Goal: Task Accomplishment & Management: Manage account settings

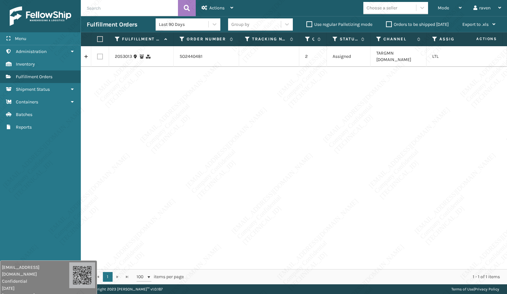
click at [325, 152] on div "2053013 SO2440481 2 Assigned TARGMN [DOMAIN_NAME] LTL" at bounding box center [294, 157] width 426 height 223
click at [436, 8] on div "Mode Regular Mode Picking Mode Labeling Mode Exit Scan Mode" at bounding box center [450, 8] width 36 height 16
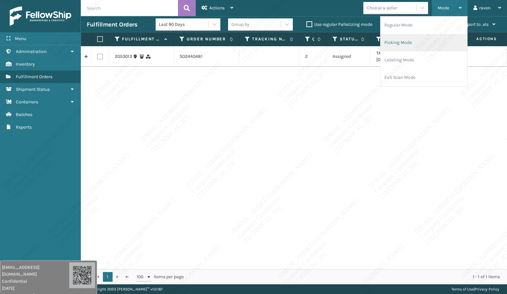
click at [417, 40] on li "Picking Mode" at bounding box center [423, 42] width 87 height 17
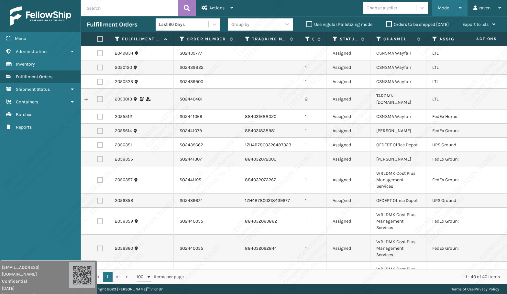
click at [442, 9] on span "Mode" at bounding box center [443, 7] width 11 height 5
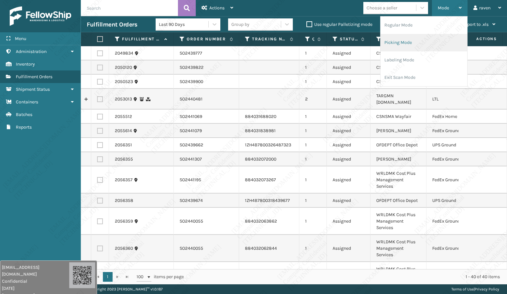
click at [424, 41] on li "Picking Mode" at bounding box center [423, 42] width 87 height 17
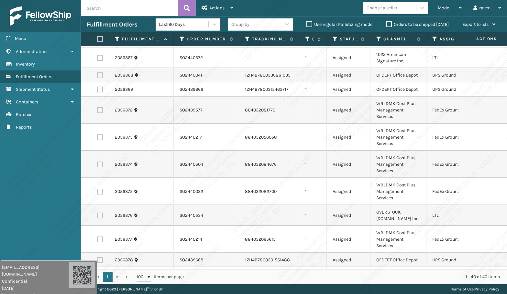
scroll to position [420, 0]
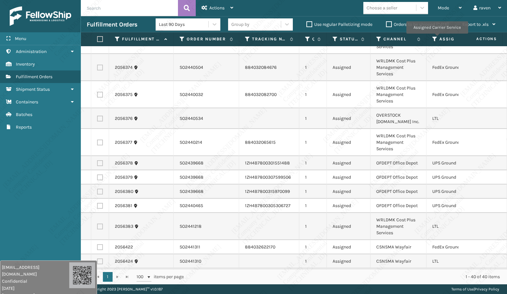
click at [437, 38] on icon at bounding box center [434, 39] width 5 height 6
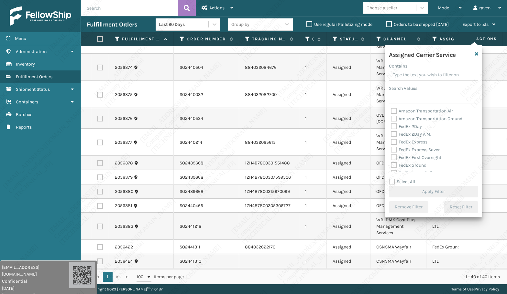
click at [411, 105] on div "Assigned Carrier Service Contains Search Values Amazon Transportation Air Amazo…" at bounding box center [433, 131] width 97 height 172
click at [411, 97] on input "Search Values" at bounding box center [433, 98] width 89 height 12
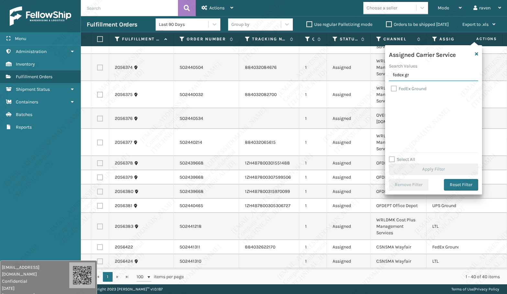
type input "fedex gr"
click at [418, 88] on label "FedEx Ground" at bounding box center [409, 88] width 36 height 5
click at [391, 88] on input "FedEx Ground" at bounding box center [391, 87] width 0 height 4
checkbox input "true"
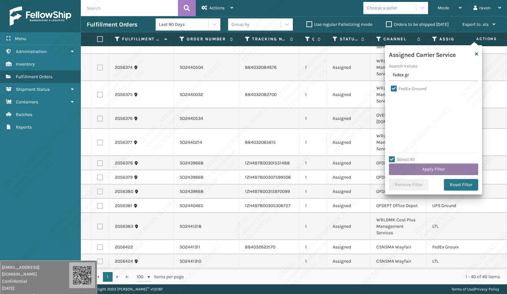
click at [431, 172] on button "Apply Filter" at bounding box center [433, 170] width 89 height 12
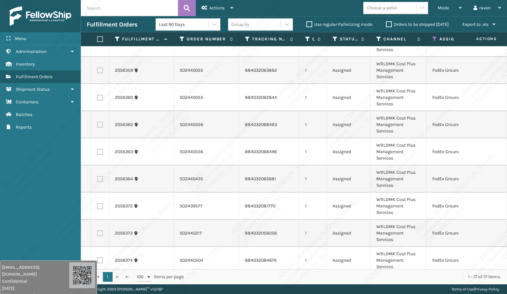
scroll to position [32, 0]
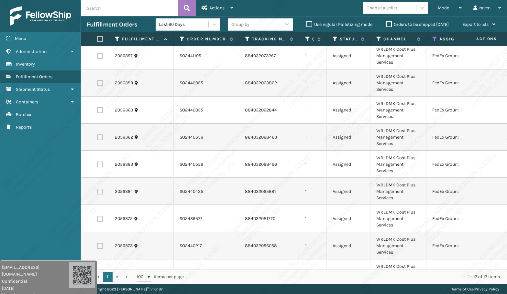
click at [99, 38] on label at bounding box center [99, 39] width 4 height 6
click at [97, 38] on input "checkbox" at bounding box center [97, 39] width 0 height 4
checkbox input "true"
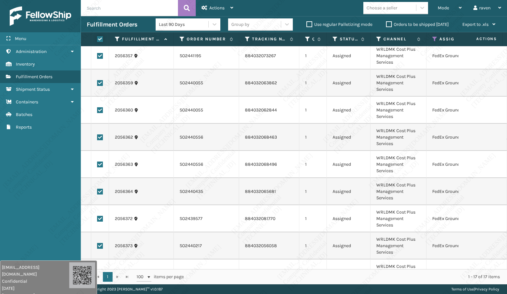
checkbox input "true"
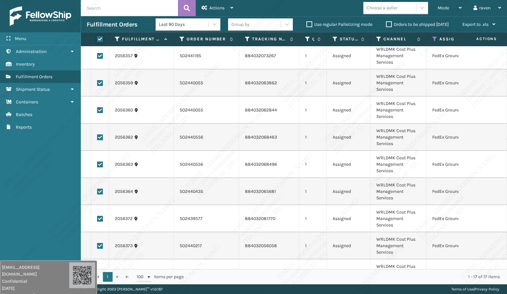
checkbox input "true"
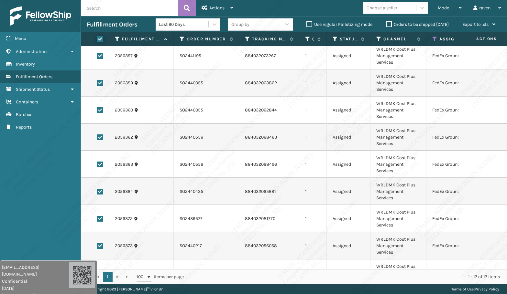
checkbox input "true"
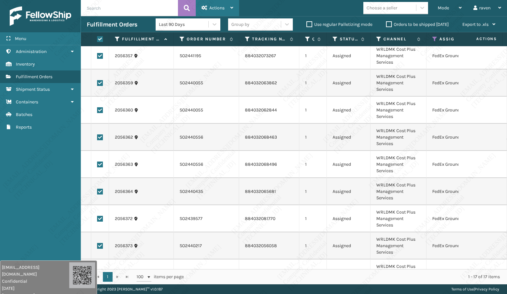
click at [224, 5] on div "Actions" at bounding box center [217, 8] width 32 height 16
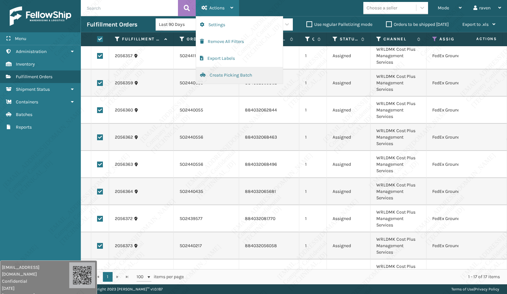
click at [222, 76] on button "Create Picking Batch" at bounding box center [239, 75] width 87 height 17
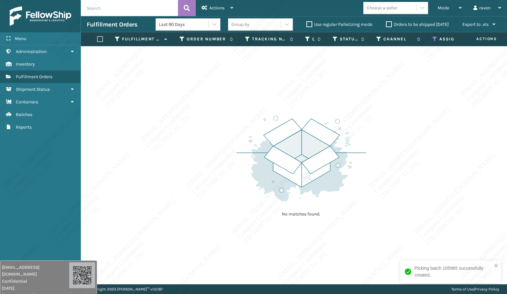
click at [433, 39] on icon at bounding box center [434, 39] width 5 height 6
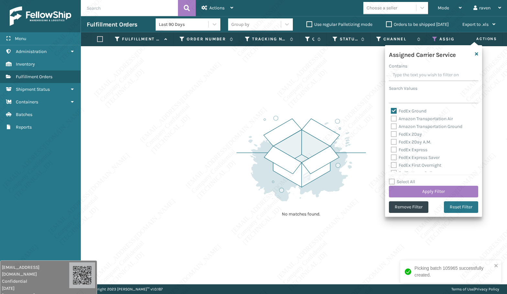
click at [411, 116] on label "Amazon Transportation Air" at bounding box center [422, 118] width 62 height 5
click at [391, 116] on input "Amazon Transportation Air" at bounding box center [391, 117] width 0 height 4
checkbox input "true"
click at [411, 112] on label "FedEx Ground" at bounding box center [409, 110] width 36 height 5
click at [391, 112] on input "FedEx Ground" at bounding box center [391, 109] width 0 height 4
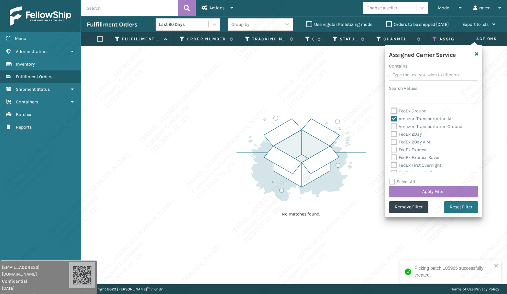
checkbox input "false"
click at [410, 116] on label "Amazon Transportation Air" at bounding box center [422, 118] width 62 height 5
click at [391, 116] on input "Amazon Transportation Air" at bounding box center [391, 117] width 0 height 4
checkbox input "false"
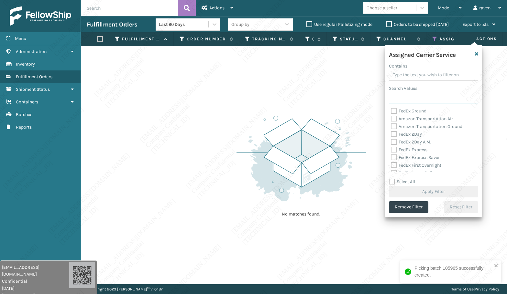
click at [410, 97] on input "Search Values" at bounding box center [433, 98] width 89 height 12
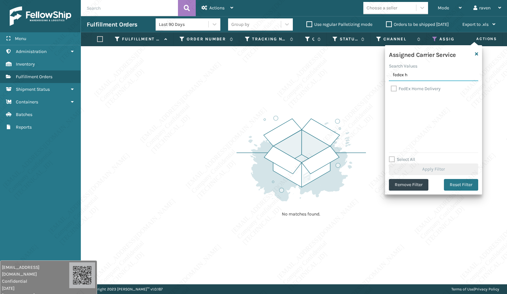
type input "fedex h"
click at [423, 89] on label "FedEx Home Delivery" at bounding box center [416, 88] width 50 height 5
click at [391, 89] on input "FedEx Home Delivery" at bounding box center [391, 87] width 0 height 4
checkbox input "true"
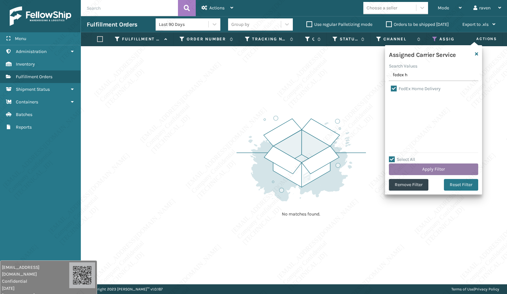
click at [426, 170] on button "Apply Filter" at bounding box center [433, 170] width 89 height 12
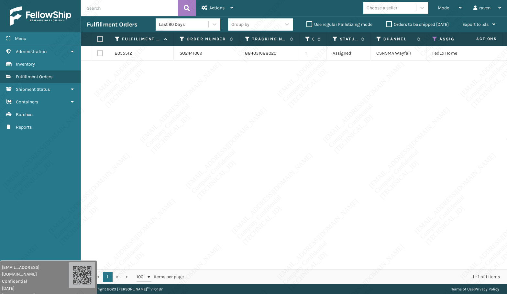
click at [100, 40] on label at bounding box center [99, 39] width 4 height 6
click at [97, 40] on input "checkbox" at bounding box center [97, 39] width 0 height 4
checkbox input "true"
click at [209, 11] on div "Actions" at bounding box center [217, 8] width 32 height 16
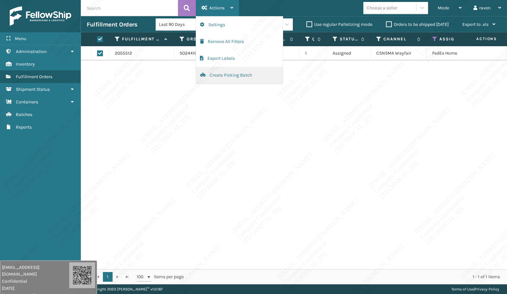
click at [225, 72] on button "Create Picking Batch" at bounding box center [239, 75] width 87 height 17
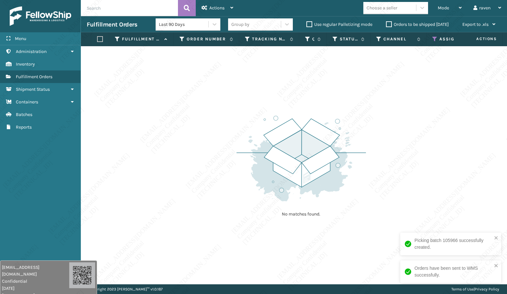
click at [433, 38] on icon at bounding box center [434, 39] width 5 height 6
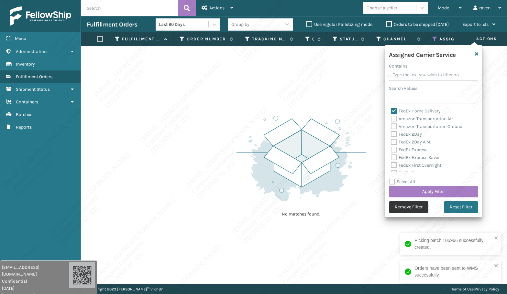
click at [410, 208] on button "Remove Filter" at bounding box center [408, 207] width 39 height 12
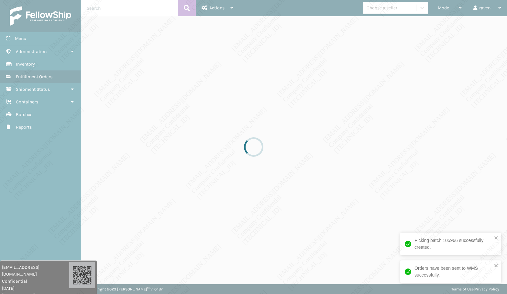
click at [359, 172] on div at bounding box center [253, 147] width 507 height 294
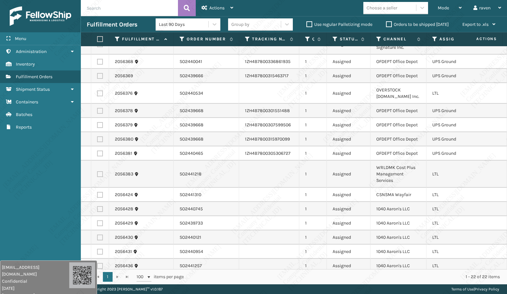
scroll to position [134, 0]
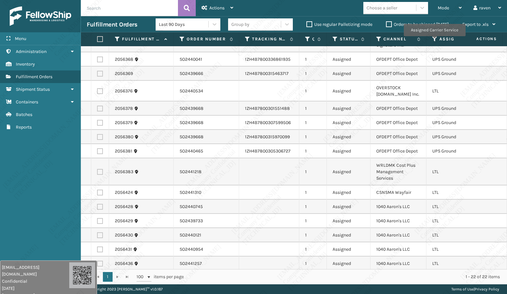
click at [434, 40] on icon at bounding box center [434, 39] width 5 height 6
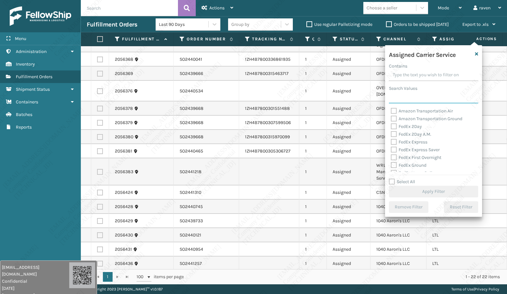
click at [403, 98] on input "Search Values" at bounding box center [433, 98] width 89 height 12
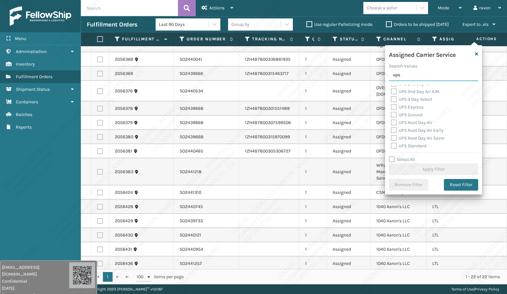
scroll to position [13, 0]
type input "ups"
click at [398, 109] on label "UPS Ground" at bounding box center [407, 106] width 32 height 5
click at [391, 107] on input "UPS Ground" at bounding box center [391, 105] width 0 height 4
checkbox input "true"
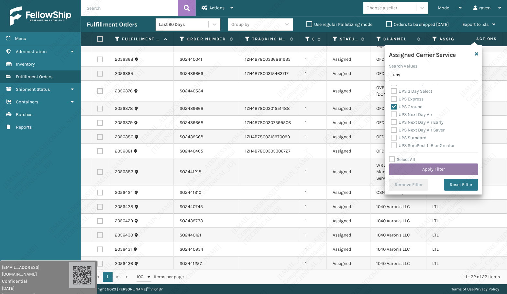
click at [424, 174] on button "Apply Filter" at bounding box center [433, 170] width 89 height 12
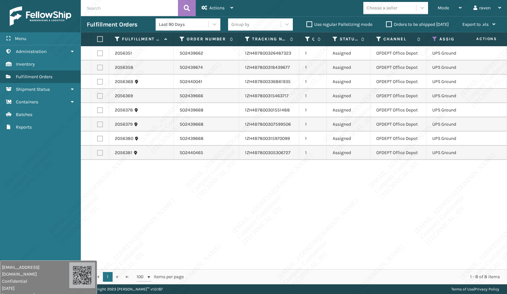
click at [101, 36] on label at bounding box center [99, 39] width 4 height 6
click at [97, 37] on input "checkbox" at bounding box center [97, 39] width 0 height 4
checkbox input "true"
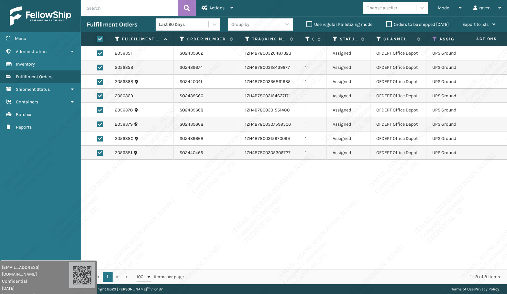
checkbox input "true"
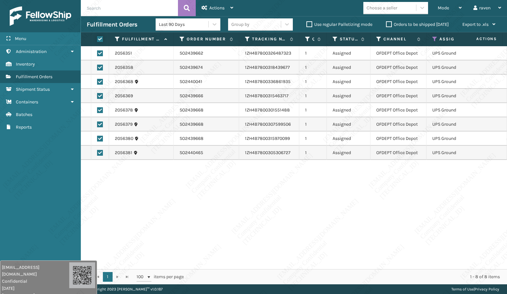
checkbox input "true"
click at [359, 214] on div "2056351 SO2439662 1ZH4B7800326487323 1 Assigned OFDEPT Office Depot UPS Ground …" at bounding box center [294, 157] width 426 height 223
click at [225, 10] on div "Actions" at bounding box center [217, 8] width 32 height 16
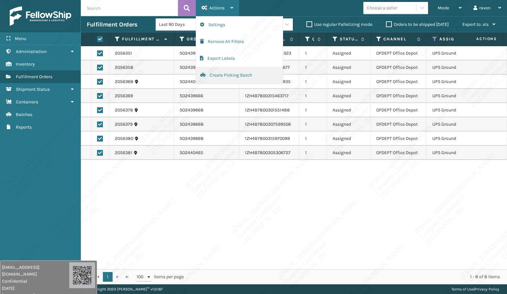
click at [224, 77] on button "Create Picking Batch" at bounding box center [239, 75] width 87 height 17
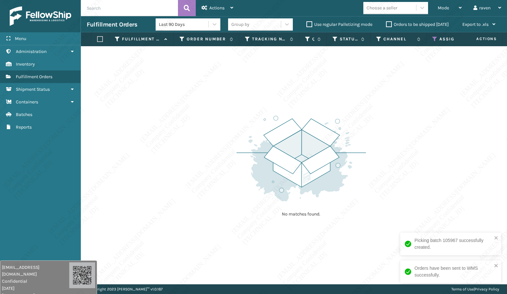
click at [434, 36] on th "Assigned Carrier Service" at bounding box center [457, 39] width 62 height 14
click at [432, 38] on th "Assigned Carrier Service" at bounding box center [457, 39] width 62 height 14
click at [433, 38] on icon at bounding box center [434, 39] width 5 height 6
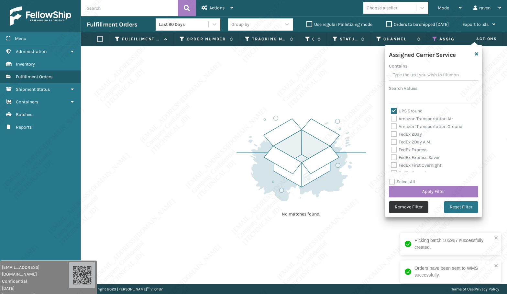
click at [403, 210] on button "Remove Filter" at bounding box center [408, 207] width 39 height 12
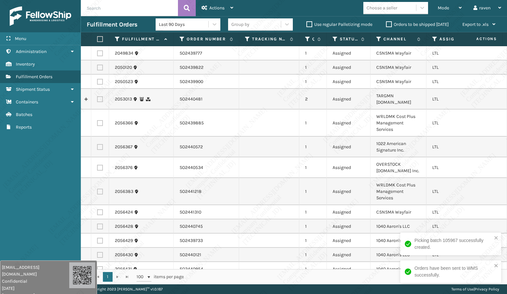
drag, startPoint x: 45, startPoint y: 149, endPoint x: 61, endPoint y: 145, distance: 16.6
click at [44, 149] on div "Menu Administration Inventory Fulfillment Orders Shipment Status Containers Bat…" at bounding box center [40, 147] width 81 height 294
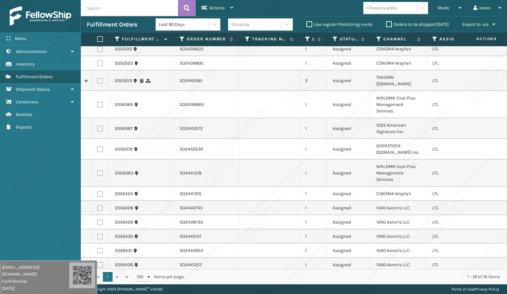
scroll to position [74, 0]
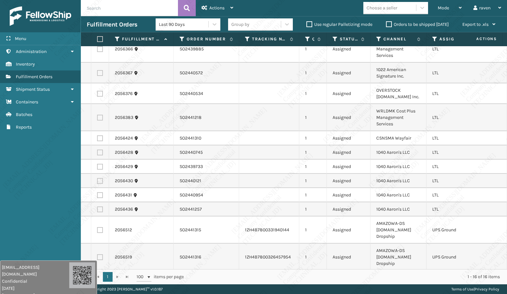
click at [100, 227] on label at bounding box center [100, 230] width 6 height 6
click at [97, 227] on input "checkbox" at bounding box center [97, 229] width 0 height 4
checkbox input "true"
click at [101, 255] on label at bounding box center [100, 258] width 6 height 6
click at [97, 255] on input "checkbox" at bounding box center [97, 257] width 0 height 4
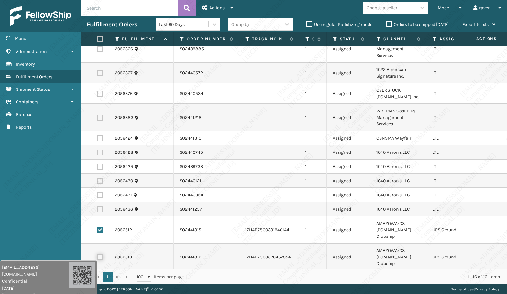
checkbox input "true"
click at [220, 10] on span "Actions" at bounding box center [216, 7] width 15 height 5
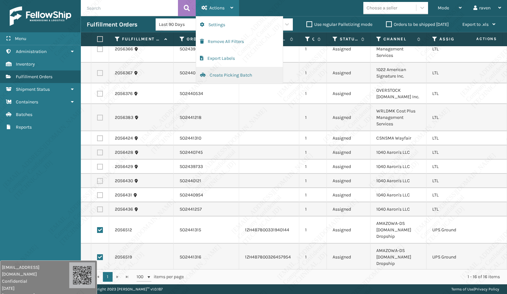
click at [225, 75] on button "Create Picking Batch" at bounding box center [239, 75] width 87 height 17
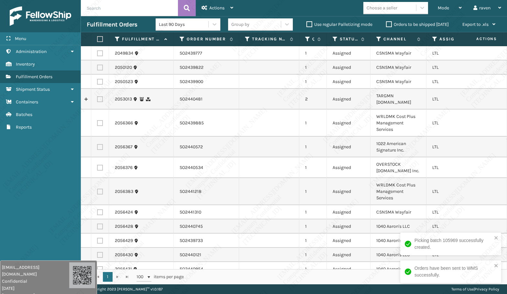
scroll to position [20, 0]
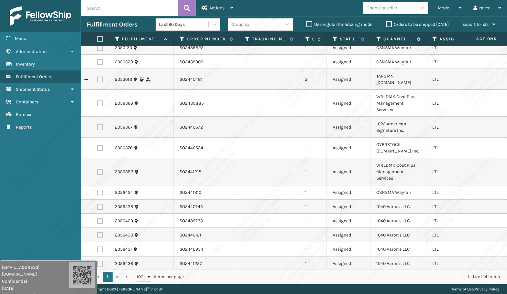
click at [378, 38] on icon at bounding box center [378, 39] width 5 height 6
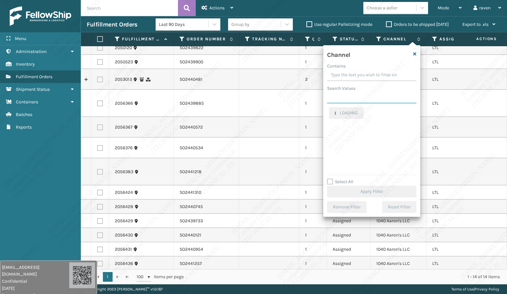
click at [354, 99] on input "Search Values" at bounding box center [371, 98] width 89 height 12
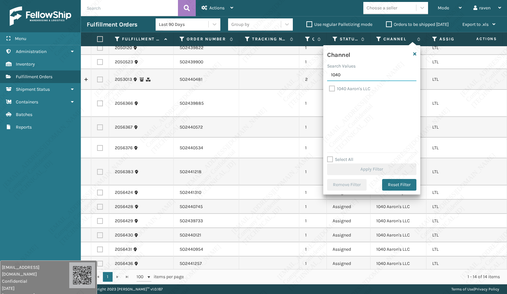
type input "1040"
click at [359, 92] on div "1040 Aaron's LLC" at bounding box center [371, 89] width 85 height 8
click at [359, 88] on label "1040 Aaron's LLC" at bounding box center [349, 88] width 41 height 5
click at [329, 88] on input "1040 Aaron's LLC" at bounding box center [329, 87] width 0 height 4
checkbox input "true"
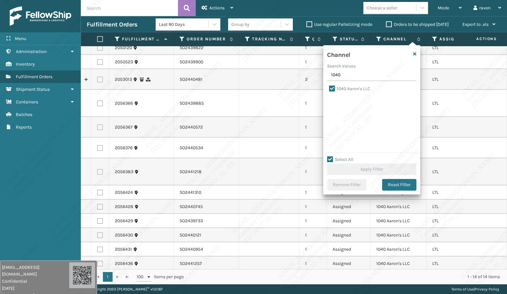
checkbox input "true"
click at [370, 165] on button "Apply Filter" at bounding box center [371, 170] width 89 height 12
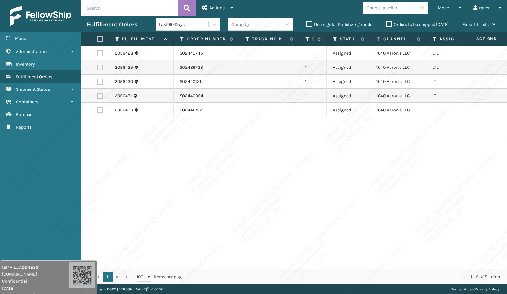
click at [375, 162] on div "2056428 SO2440745 1 Assigned 1040 [PERSON_NAME]'s LLC LTL 2056429 SO2439733 1 A…" at bounding box center [294, 157] width 426 height 223
click at [99, 40] on label at bounding box center [99, 39] width 4 height 6
click at [97, 40] on input "checkbox" at bounding box center [97, 39] width 0 height 4
checkbox input "true"
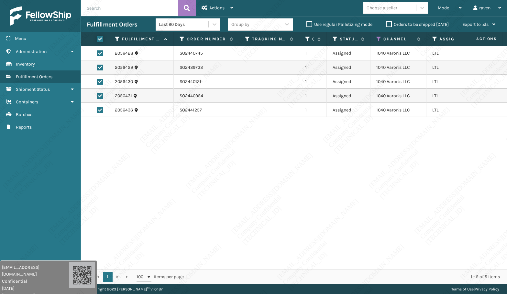
checkbox input "true"
click at [216, 11] on div "Actions" at bounding box center [217, 8] width 32 height 16
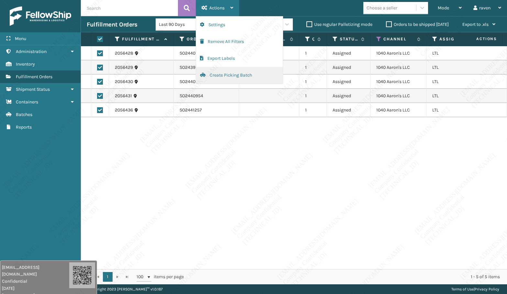
click at [216, 74] on button "Create Picking Batch" at bounding box center [239, 75] width 87 height 17
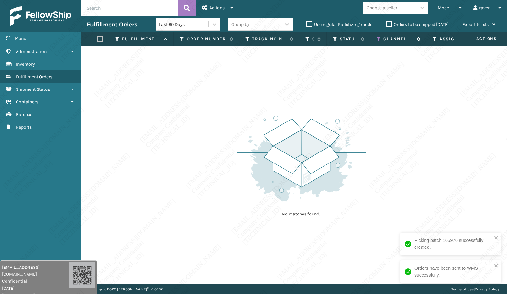
click at [380, 38] on icon at bounding box center [378, 39] width 5 height 6
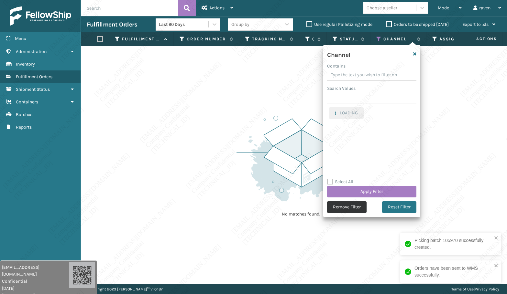
click at [359, 209] on button "Remove Filter" at bounding box center [346, 207] width 39 height 12
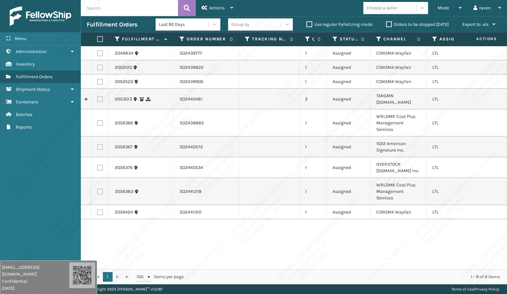
click at [100, 165] on label at bounding box center [100, 168] width 6 height 6
click at [97, 165] on input "checkbox" at bounding box center [97, 167] width 0 height 4
checkbox input "true"
drag, startPoint x: 209, startPoint y: 164, endPoint x: 180, endPoint y: 161, distance: 29.9
click at [180, 161] on td "SO2440534" at bounding box center [206, 168] width 65 height 21
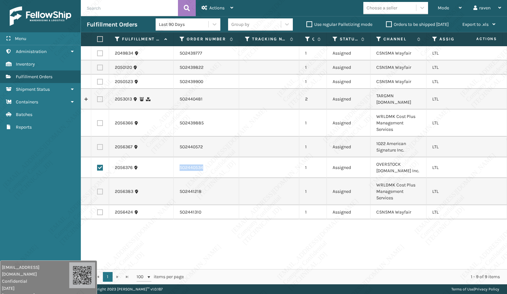
copy td "SO2440534"
click at [18, 195] on div "Menu Administration Inventory Fulfillment Orders Shipment Status Containers Bat…" at bounding box center [40, 147] width 81 height 294
click at [223, 6] on span "Actions" at bounding box center [216, 7] width 15 height 5
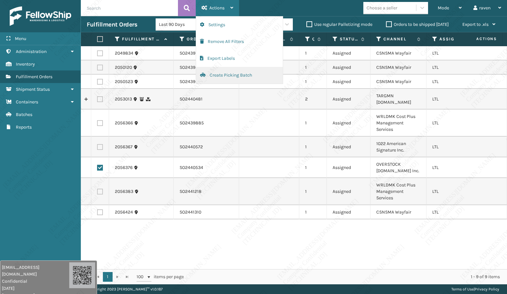
click at [224, 76] on button "Create Picking Batch" at bounding box center [239, 75] width 87 height 17
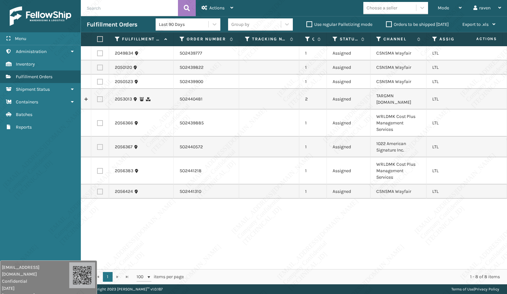
click at [102, 120] on label at bounding box center [100, 123] width 6 height 6
click at [97, 120] on input "checkbox" at bounding box center [97, 122] width 0 height 4
checkbox input "true"
click at [101, 168] on label at bounding box center [100, 171] width 6 height 6
click at [97, 168] on input "checkbox" at bounding box center [97, 170] width 0 height 4
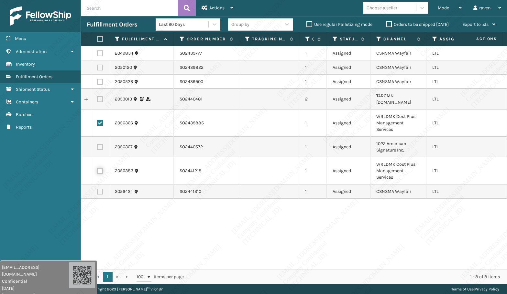
checkbox input "true"
click at [220, 6] on span "Actions" at bounding box center [216, 7] width 15 height 5
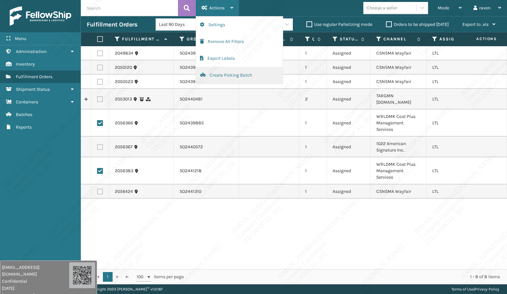
click at [235, 72] on button "Create Picking Batch" at bounding box center [239, 75] width 87 height 17
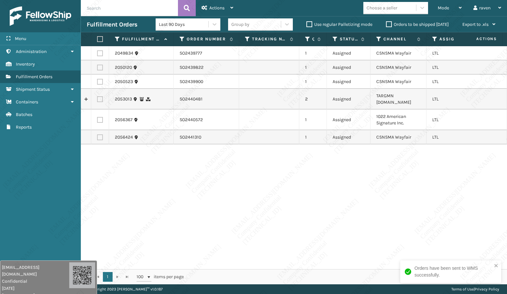
click at [410, 182] on div "2049834 SO2439777 1 Assigned CSNSMA Wayfair LTL 2050120 SO2439822 1 Assigned CS…" at bounding box center [294, 157] width 426 height 223
click at [451, 8] on div "Mode" at bounding box center [450, 8] width 24 height 16
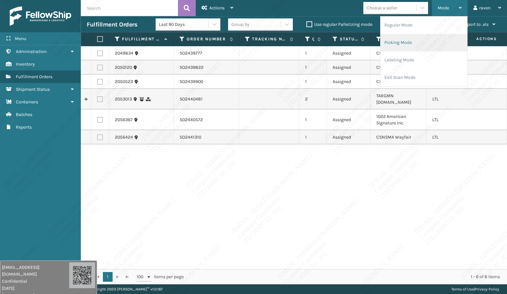
click at [410, 37] on li "Picking Mode" at bounding box center [423, 42] width 87 height 17
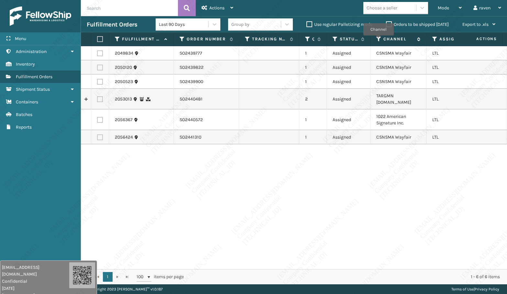
click at [378, 40] on icon at bounding box center [378, 39] width 5 height 6
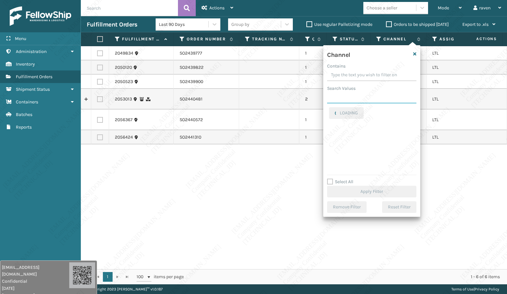
click at [364, 100] on input "Search Values" at bounding box center [371, 98] width 89 height 12
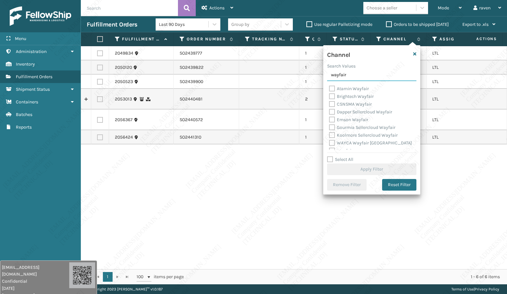
type input "wayfair"
click at [360, 86] on label "Atamin Wayfair" at bounding box center [349, 88] width 40 height 5
click at [329, 86] on input "Atamin Wayfair" at bounding box center [329, 87] width 0 height 4
checkbox input "true"
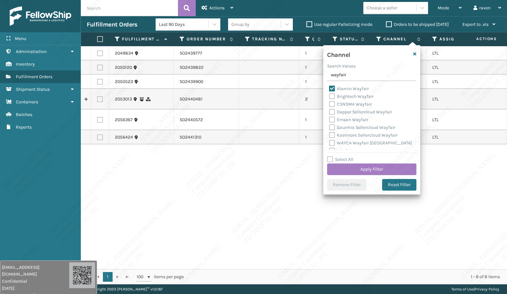
click at [355, 103] on label "CSNSMA Wayfair" at bounding box center [350, 104] width 43 height 5
click at [329, 103] on input "CSNSMA Wayfair" at bounding box center [329, 103] width 0 height 4
checkbox input "true"
click at [349, 137] on label "Wayfair-B2B Wayfair" at bounding box center [354, 137] width 51 height 5
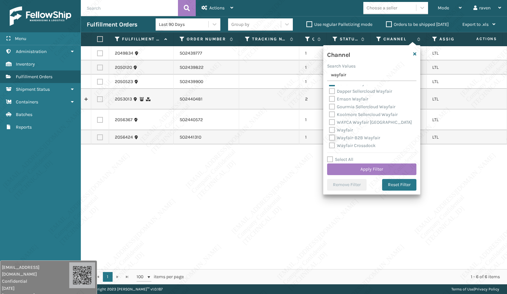
click at [329, 137] on input "Wayfair-B2B Wayfair" at bounding box center [329, 136] width 0 height 4
checkbox input "true"
click at [344, 130] on label "Wayfair" at bounding box center [341, 129] width 24 height 5
click at [329, 130] on input "Wayfair" at bounding box center [329, 128] width 0 height 4
checkbox input "true"
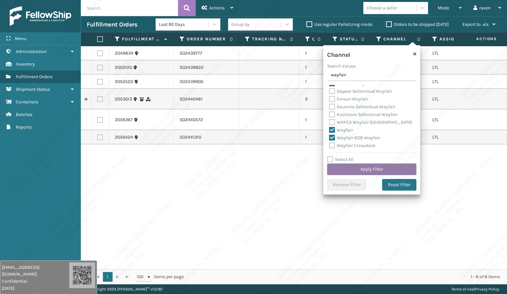
click at [374, 169] on button "Apply Filter" at bounding box center [371, 170] width 89 height 12
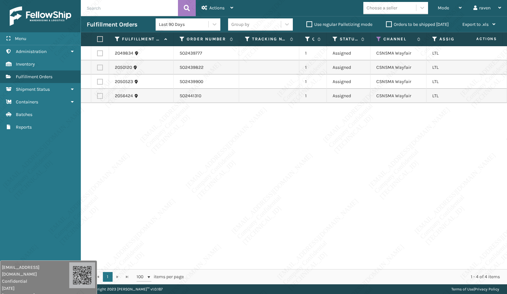
drag, startPoint x: 354, startPoint y: 182, endPoint x: 316, endPoint y: 169, distance: 40.5
click at [340, 177] on div "2049834 SO2439777 1 Assigned CSNSMA Wayfair LTL 2050120 SO2439822 1 Assigned CS…" at bounding box center [294, 157] width 426 height 223
click at [99, 39] on label at bounding box center [99, 39] width 4 height 6
click at [97, 39] on input "checkbox" at bounding box center [97, 39] width 0 height 4
checkbox input "true"
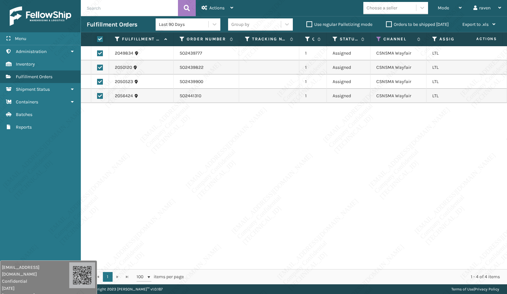
checkbox input "true"
click at [196, 10] on div "Actions Settings Remove All Filters Export Labels Create Picking Batch" at bounding box center [217, 8] width 43 height 16
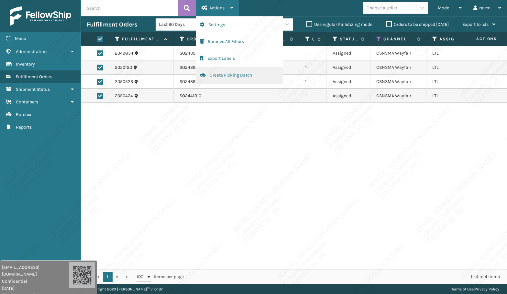
click at [221, 75] on button "Create Picking Batch" at bounding box center [239, 75] width 87 height 17
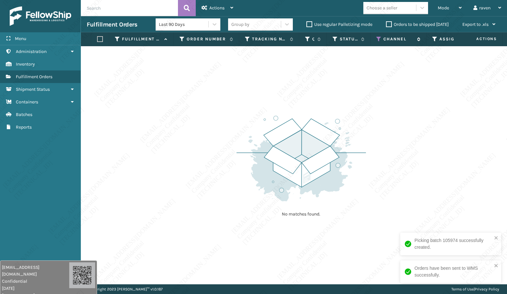
click at [377, 38] on icon at bounding box center [378, 39] width 5 height 6
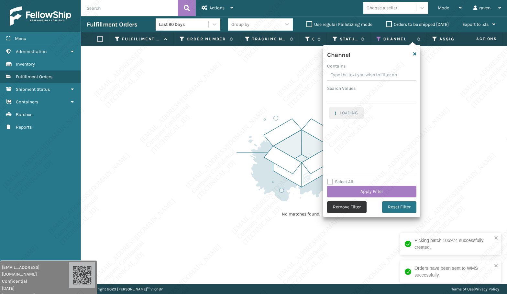
click at [347, 203] on button "Remove Filter" at bounding box center [346, 207] width 39 height 12
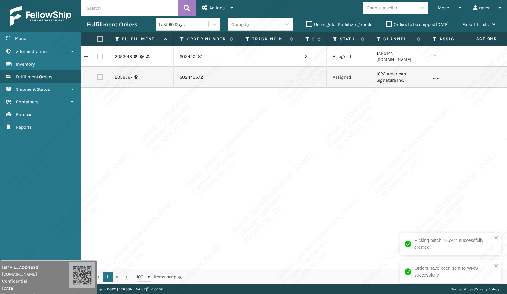
click at [367, 165] on div "2053013 SO2440481 2 Assigned TARGMN [DOMAIN_NAME] LTL 2056367 SO2440572 1 Assig…" at bounding box center [294, 157] width 426 height 223
click at [397, 123] on div "2053013 SO2440481 2 Assigned TARGMN [DOMAIN_NAME] LTL 2056367 SO2440572 1 Assig…" at bounding box center [294, 157] width 426 height 223
click at [278, 187] on div "2053013 SO2440481 2 Assigned TARGMN [DOMAIN_NAME] LTL 2056367 SO2440572 1 Assig…" at bounding box center [294, 157] width 426 height 223
click at [295, 238] on div "2053013 SO2440481 2 Assigned TARGMN [DOMAIN_NAME] LTL 2056367 SO2440572 1 Assig…" at bounding box center [294, 157] width 426 height 223
drag, startPoint x: 273, startPoint y: 251, endPoint x: 286, endPoint y: 258, distance: 14.0
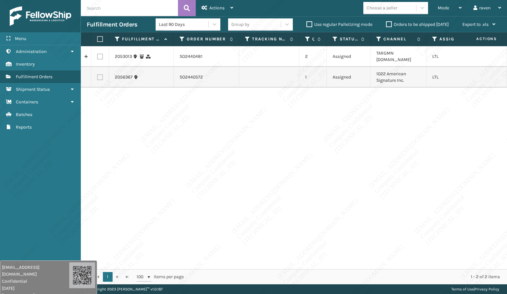
click at [274, 251] on div "2053013 SO2440481 2 Assigned TARGMN [DOMAIN_NAME] LTL 2056367 SO2440572 1 Assig…" at bounding box center [294, 157] width 426 height 223
click at [286, 258] on div "2053013 SO2440481 2 Assigned TARGMN [DOMAIN_NAME] LTL 2056367 SO2440572 1 Assig…" at bounding box center [294, 157] width 426 height 223
click at [287, 255] on div "2053013 SO2440481 2 Assigned TARGMN [DOMAIN_NAME] LTL 2056367 SO2440572 1 Assig…" at bounding box center [294, 157] width 426 height 223
click at [286, 255] on div "2053013 SO2440481 2 Assigned TARGMN [DOMAIN_NAME] LTL 2056367 SO2440572 1 Assig…" at bounding box center [294, 157] width 426 height 223
click at [287, 243] on div "2053013 SO2440481 2 Assigned TARGMN [DOMAIN_NAME] LTL 2056367 SO2440572 1 Assig…" at bounding box center [294, 157] width 426 height 223
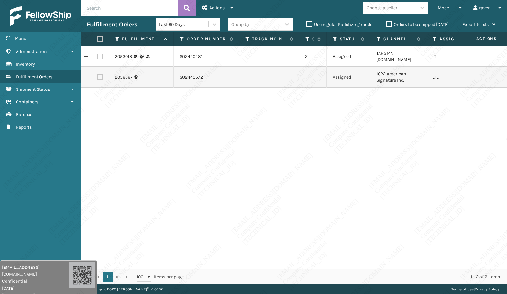
click at [287, 243] on div "2053013 SO2440481 2 Assigned TARGMN [DOMAIN_NAME] LTL 2056367 SO2440572 1 Assig…" at bounding box center [294, 157] width 426 height 223
click at [288, 245] on div "2053013 SO2440481 2 Assigned TARGMN [DOMAIN_NAME] LTL 2056367 SO2440572 1 Assig…" at bounding box center [294, 157] width 426 height 223
click at [352, 261] on div "2053013 SO2440481 2 Assigned TARGMN [DOMAIN_NAME] LTL 2056367 SO2440572 1 Assig…" at bounding box center [294, 157] width 426 height 223
click at [352, 262] on div "2053013 SO2440481 2 Assigned TARGMN [DOMAIN_NAME] LTL 2056367 SO2440572 1 Assig…" at bounding box center [294, 157] width 426 height 223
click at [356, 245] on div "2053013 SO2440481 2 Assigned TARGMN [DOMAIN_NAME] LTL 2056367 SO2440572 1 Assig…" at bounding box center [294, 157] width 426 height 223
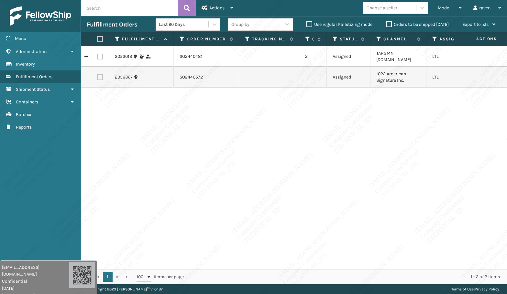
click at [357, 246] on div "2053013 SO2440481 2 Assigned TARGMN [DOMAIN_NAME] LTL 2056367 SO2440572 1 Assig…" at bounding box center [294, 157] width 426 height 223
click at [357, 244] on div "2053013 SO2440481 2 Assigned TARGMN [DOMAIN_NAME] LTL 2056367 SO2440572 1 Assig…" at bounding box center [294, 157] width 426 height 223
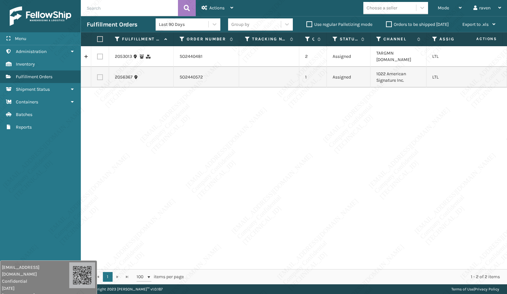
click at [357, 244] on div "2053013 SO2440481 2 Assigned TARGMN [DOMAIN_NAME] LTL 2056367 SO2440572 1 Assig…" at bounding box center [294, 157] width 426 height 223
click at [357, 243] on div "2053013 SO2440481 2 Assigned TARGMN [DOMAIN_NAME] LTL 2056367 SO2440572 1 Assig…" at bounding box center [294, 157] width 426 height 223
click at [358, 236] on div "2053013 SO2440481 2 Assigned TARGMN [DOMAIN_NAME] LTL 2056367 SO2440572 1 Assig…" at bounding box center [294, 157] width 426 height 223
drag, startPoint x: 358, startPoint y: 236, endPoint x: 359, endPoint y: 244, distance: 7.5
click at [359, 244] on div "2053013 SO2440481 2 Assigned TARGMN [DOMAIN_NAME] LTL 2056367 SO2440572 1 Assig…" at bounding box center [294, 157] width 426 height 223
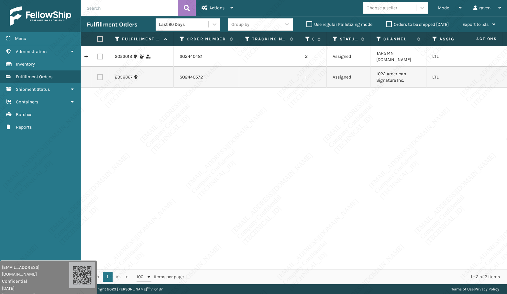
drag, startPoint x: 359, startPoint y: 244, endPoint x: 359, endPoint y: 250, distance: 6.5
click at [359, 250] on div "2053013 SO2440481 2 Assigned TARGMN [DOMAIN_NAME] LTL 2056367 SO2440572 1 Assig…" at bounding box center [294, 157] width 426 height 223
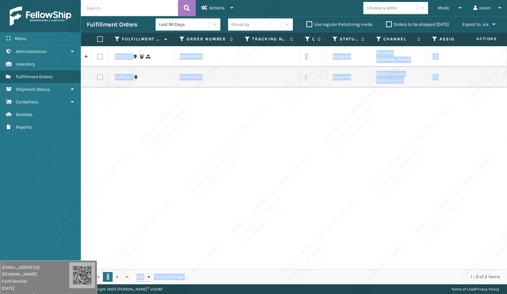
drag, startPoint x: 396, startPoint y: 269, endPoint x: 412, endPoint y: 278, distance: 18.7
click at [412, 278] on div "Fulfillment Order Id Order Number Tracking Number Quantity Status Channel Assig…" at bounding box center [294, 158] width 426 height 252
click at [412, 278] on div "1 - 2 of 2 items" at bounding box center [346, 277] width 307 height 6
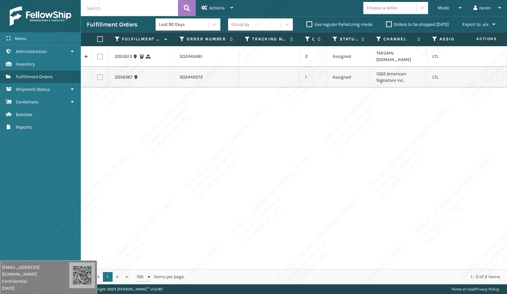
click at [370, 119] on div "2053013 SO2440481 2 Assigned TARGMN [DOMAIN_NAME] LTL 2056367 SO2440572 1 Assig…" at bounding box center [294, 157] width 426 height 223
click at [335, 171] on div "2053013 SO2440481 2 Assigned TARGMN [DOMAIN_NAME] LTL 2056367 SO2440572 1 Assig…" at bounding box center [294, 157] width 426 height 223
click at [449, 8] on div "Mode" at bounding box center [450, 8] width 24 height 16
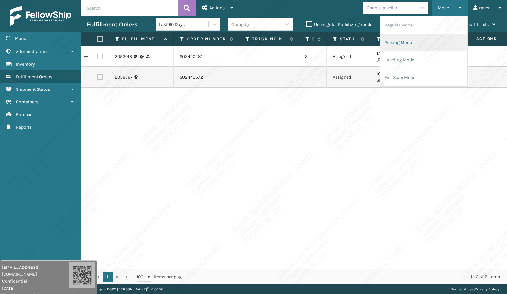
click at [417, 40] on li "Picking Mode" at bounding box center [423, 42] width 87 height 17
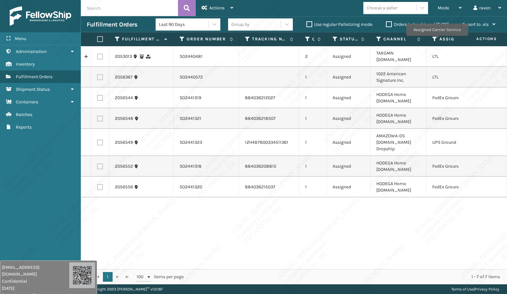
click at [434, 38] on icon at bounding box center [434, 39] width 5 height 6
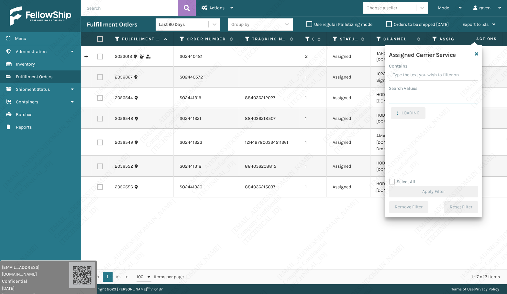
click at [409, 98] on input "Search Values" at bounding box center [433, 98] width 89 height 12
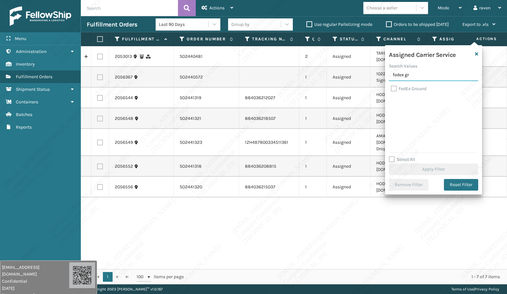
type input "fedex gr"
click at [415, 90] on label "FedEx Ground" at bounding box center [409, 88] width 36 height 5
click at [391, 89] on input "FedEx Ground" at bounding box center [391, 87] width 0 height 4
checkbox input "true"
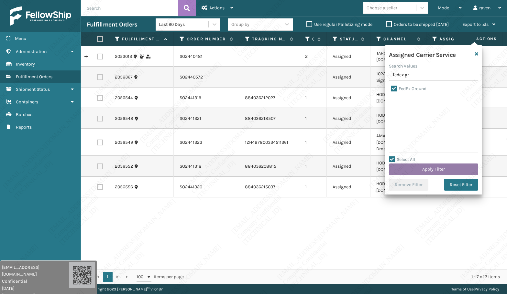
click at [427, 165] on button "Apply Filter" at bounding box center [433, 170] width 89 height 12
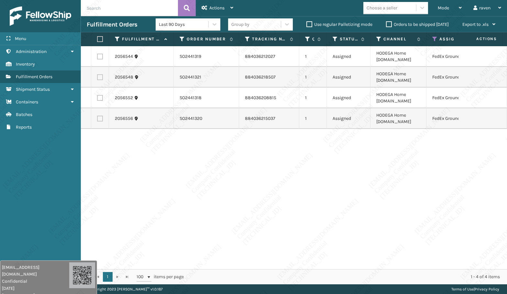
click at [101, 39] on label at bounding box center [99, 39] width 4 height 6
click at [97, 39] on input "checkbox" at bounding box center [97, 39] width 0 height 4
checkbox input "true"
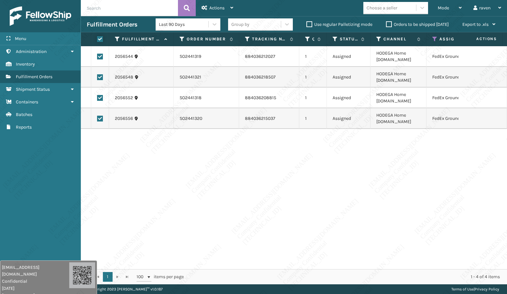
checkbox input "true"
click at [197, 5] on div "Actions Settings Remove All Filters Export Labels Create Picking Batch" at bounding box center [217, 8] width 43 height 16
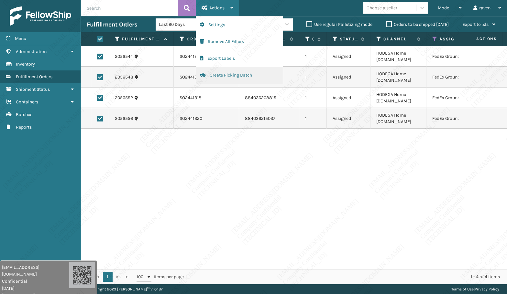
click at [227, 82] on button "Create Picking Batch" at bounding box center [239, 75] width 87 height 17
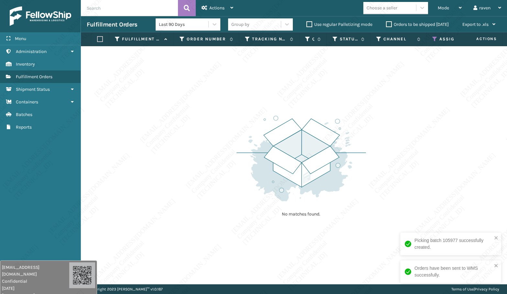
click at [355, 109] on div "No matches found." at bounding box center [300, 165] width 129 height 119
click at [434, 40] on icon at bounding box center [434, 39] width 5 height 6
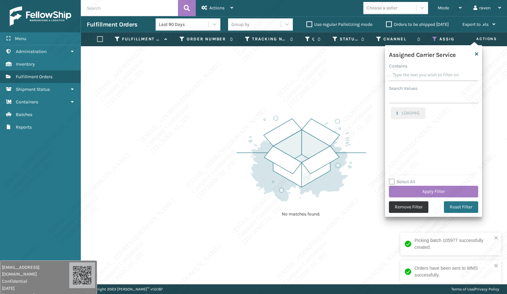
click at [404, 208] on button "Remove Filter" at bounding box center [408, 207] width 39 height 12
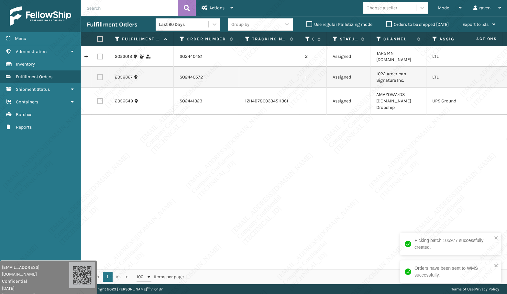
click at [436, 180] on div "2053013 SO2440481 2 Assigned TARGMN [DOMAIN_NAME] LTL 2056367 SO2440572 1 Assig…" at bounding box center [294, 157] width 426 height 223
click at [102, 98] on label at bounding box center [100, 101] width 6 height 6
click at [97, 98] on input "checkbox" at bounding box center [97, 100] width 0 height 4
checkbox input "true"
click at [210, 10] on span "Actions" at bounding box center [216, 7] width 15 height 5
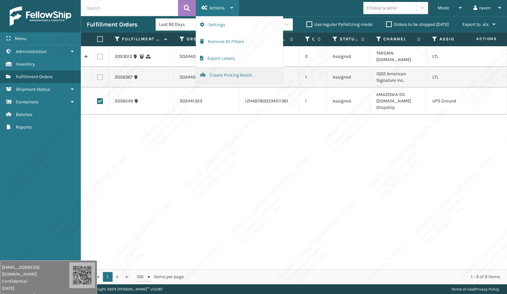
click at [226, 75] on button "Create Picking Batch" at bounding box center [239, 75] width 87 height 17
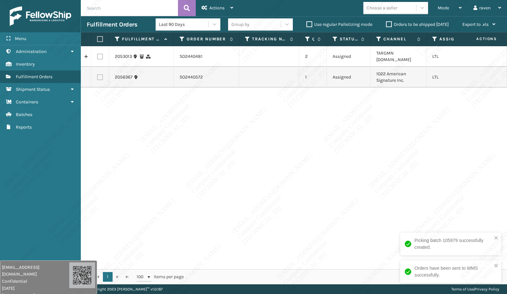
click at [411, 196] on div "2053013 SO2440481 2 Assigned TARGMN [DOMAIN_NAME] LTL 2056367 SO2440572 1 Assig…" at bounding box center [294, 157] width 426 height 223
click at [99, 74] on label at bounding box center [100, 77] width 6 height 6
click at [97, 74] on input "checkbox" at bounding box center [97, 76] width 0 height 4
checkbox input "true"
click at [207, 11] on div "Actions" at bounding box center [217, 8] width 32 height 16
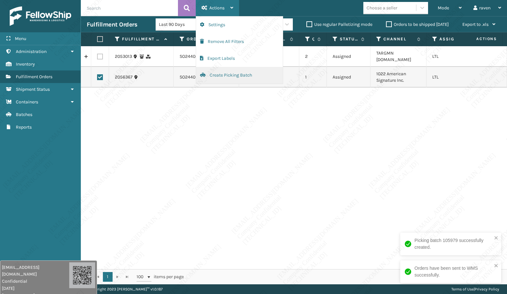
click at [214, 74] on button "Create Picking Batch" at bounding box center [239, 75] width 87 height 17
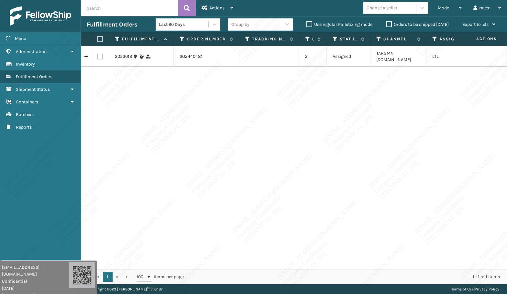
drag, startPoint x: 364, startPoint y: 84, endPoint x: 317, endPoint y: 56, distance: 54.2
click at [363, 85] on div "2053013 SO2440481 2 Assigned TARGMN [DOMAIN_NAME] LTL" at bounding box center [294, 157] width 426 height 223
click at [101, 36] on label at bounding box center [99, 39] width 4 height 6
click at [97, 37] on input "checkbox" at bounding box center [97, 39] width 0 height 4
checkbox input "true"
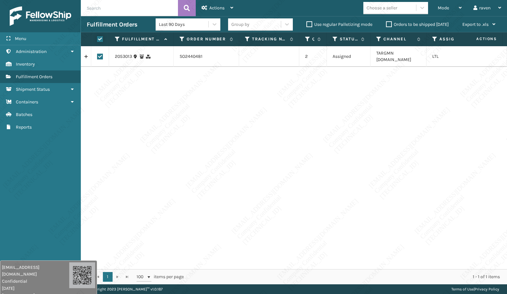
checkbox input "true"
click at [227, 7] on div "Actions" at bounding box center [217, 8] width 32 height 16
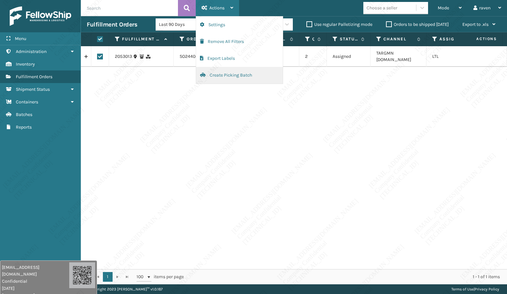
click at [214, 75] on button "Create Picking Batch" at bounding box center [239, 75] width 87 height 17
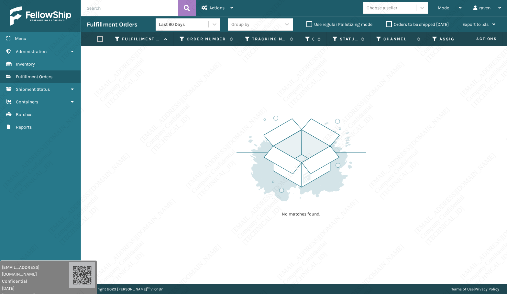
click at [266, 42] on th "Tracking Number" at bounding box center [269, 39] width 60 height 14
click at [443, 7] on span "Mode" at bounding box center [443, 7] width 11 height 5
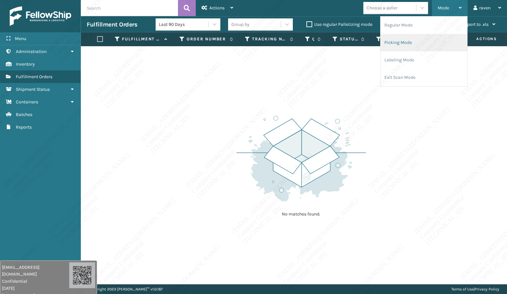
click at [402, 38] on li "Picking Mode" at bounding box center [423, 42] width 87 height 17
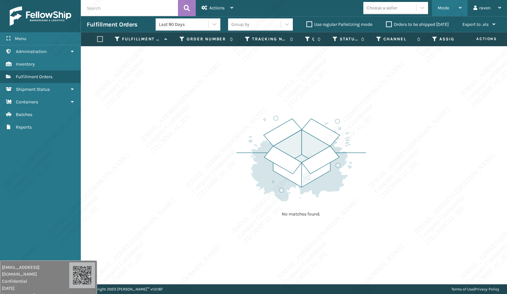
click at [443, 10] on span "Mode" at bounding box center [443, 7] width 11 height 5
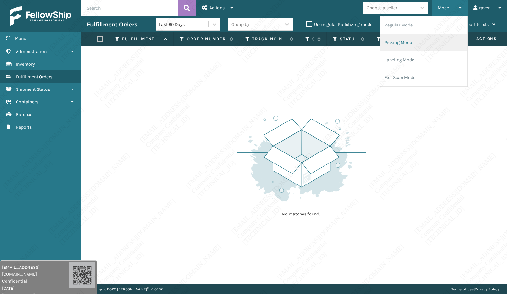
click at [402, 43] on li "Picking Mode" at bounding box center [423, 42] width 87 height 17
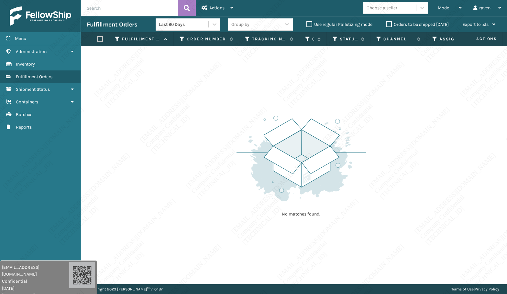
click at [204, 94] on div "No matches found." at bounding box center [294, 165] width 426 height 238
click at [443, 7] on span "Mode" at bounding box center [443, 7] width 11 height 5
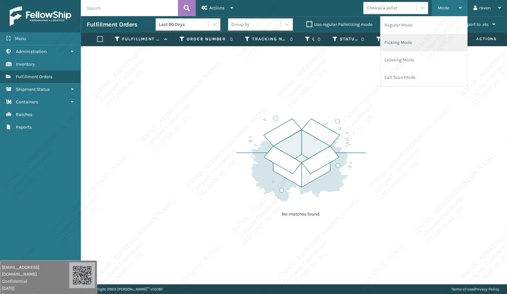
click at [400, 45] on li "Picking Mode" at bounding box center [423, 42] width 87 height 17
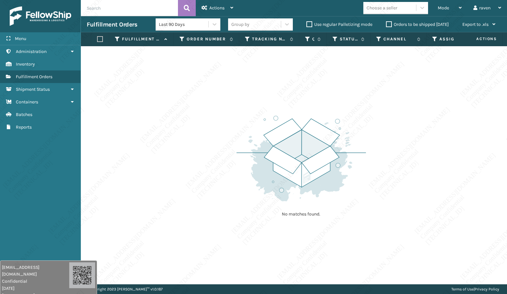
click at [377, 190] on div "No matches found." at bounding box center [294, 165] width 426 height 238
click at [169, 171] on div "No matches found." at bounding box center [294, 165] width 426 height 238
click at [168, 171] on div "No matches found." at bounding box center [294, 165] width 426 height 238
click at [397, 155] on div "No matches found." at bounding box center [294, 165] width 426 height 238
click at [445, 10] on span "Mode" at bounding box center [443, 7] width 11 height 5
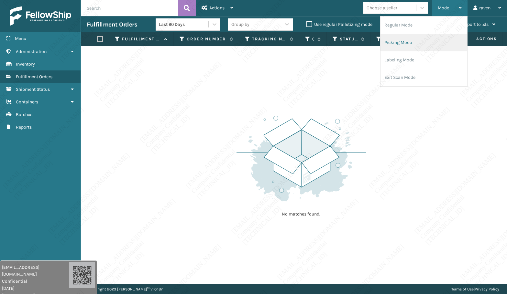
click at [408, 38] on li "Picking Mode" at bounding box center [423, 42] width 87 height 17
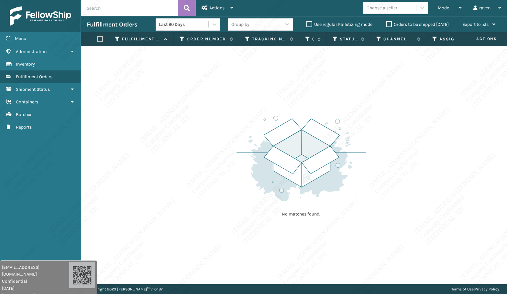
click at [365, 228] on div "No matches found." at bounding box center [294, 165] width 426 height 238
click at [457, 164] on div "No matches found." at bounding box center [294, 165] width 426 height 238
drag, startPoint x: 358, startPoint y: 258, endPoint x: 360, endPoint y: 254, distance: 4.6
click at [358, 255] on div "No matches found." at bounding box center [294, 165] width 426 height 238
click at [440, 9] on span "Mode" at bounding box center [443, 7] width 11 height 5
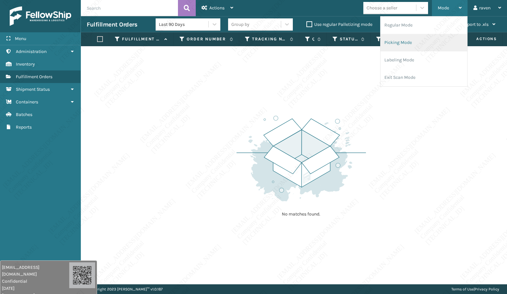
click at [415, 37] on li "Picking Mode" at bounding box center [423, 42] width 87 height 17
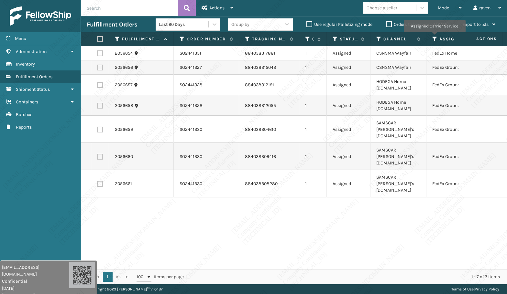
click at [434, 37] on icon at bounding box center [434, 39] width 5 height 6
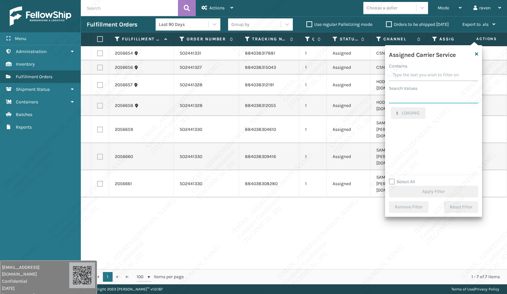
click at [422, 96] on input "Search Values" at bounding box center [433, 98] width 89 height 12
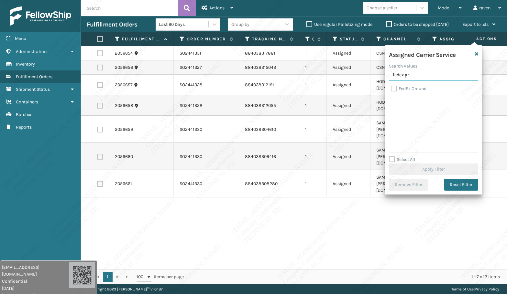
type input "fedex gr"
drag, startPoint x: 416, startPoint y: 88, endPoint x: 421, endPoint y: 95, distance: 8.8
click at [416, 88] on label "FedEx Ground" at bounding box center [409, 88] width 36 height 5
click at [391, 88] on input "FedEx Ground" at bounding box center [391, 87] width 0 height 4
checkbox input "true"
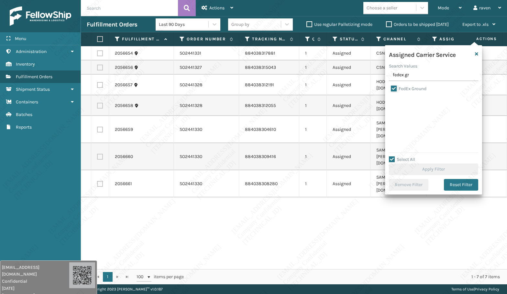
checkbox input "true"
click at [439, 169] on button "Apply Filter" at bounding box center [433, 170] width 89 height 12
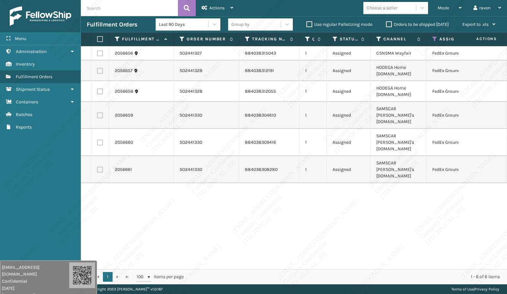
click at [99, 37] on label at bounding box center [99, 39] width 4 height 6
click at [97, 37] on input "checkbox" at bounding box center [97, 39] width 0 height 4
checkbox input "true"
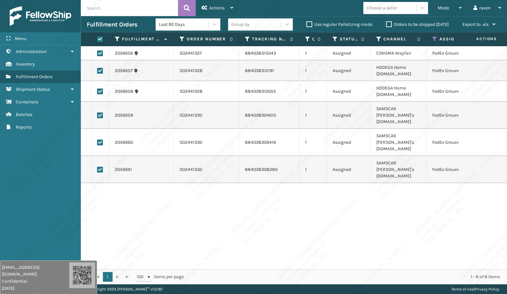
checkbox input "true"
click at [211, 10] on span "Actions" at bounding box center [216, 7] width 15 height 5
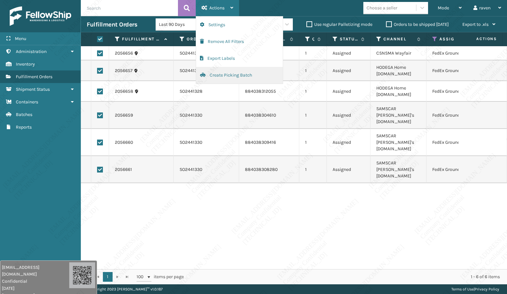
click at [232, 77] on button "Create Picking Batch" at bounding box center [239, 75] width 87 height 17
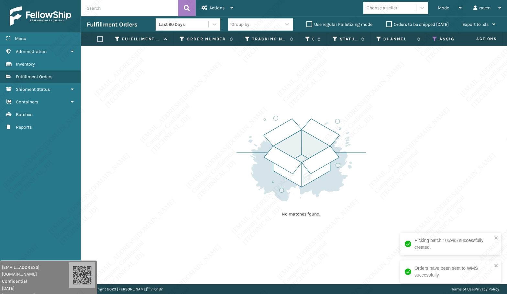
click at [381, 104] on div "No matches found." at bounding box center [294, 165] width 426 height 238
click at [434, 39] on icon at bounding box center [434, 39] width 5 height 6
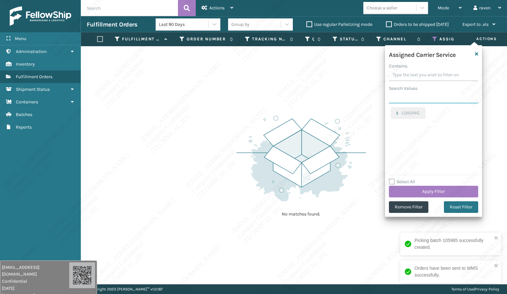
click at [408, 93] on input "Search Values" at bounding box center [433, 98] width 89 height 12
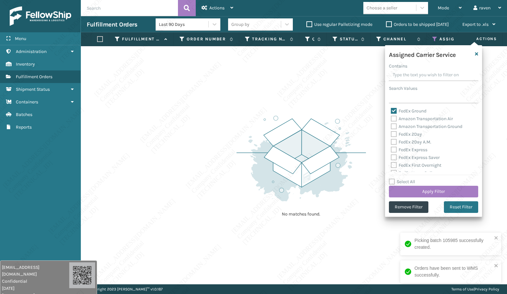
click at [404, 110] on label "FedEx Ground" at bounding box center [409, 110] width 36 height 5
click at [391, 110] on input "FedEx Ground" at bounding box center [391, 109] width 0 height 4
checkbox input "false"
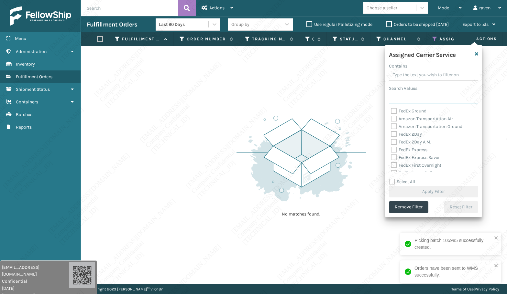
click at [403, 97] on input "Search Values" at bounding box center [433, 98] width 89 height 12
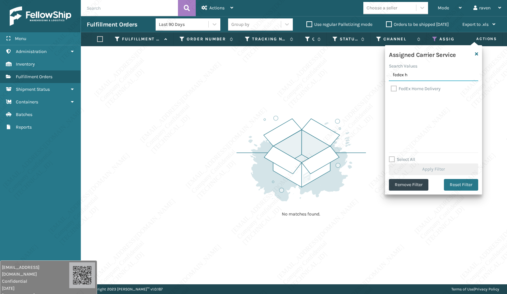
type input "fedex h"
click at [416, 88] on label "FedEx Home Delivery" at bounding box center [416, 88] width 50 height 5
click at [391, 88] on input "FedEx Home Delivery" at bounding box center [391, 87] width 0 height 4
checkbox input "true"
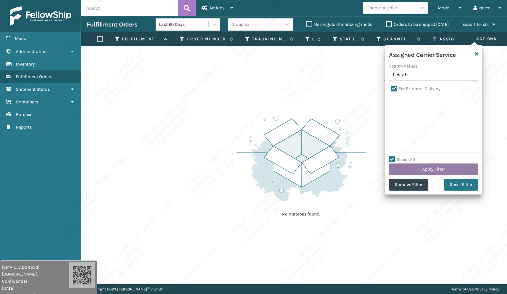
click at [436, 165] on button "Apply Filter" at bounding box center [433, 170] width 89 height 12
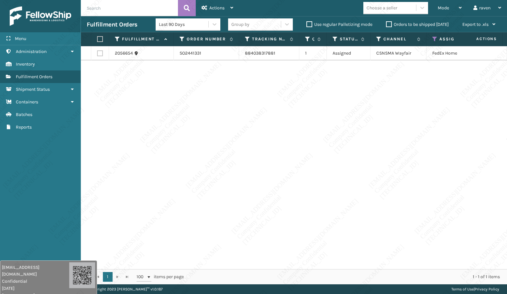
click at [375, 120] on div "2056654 SO2441331 884038317881 1 Assigned CSNSMA Wayfair FedEx Home Delivery" at bounding box center [294, 157] width 426 height 223
click at [441, 7] on span "Mode" at bounding box center [443, 7] width 11 height 5
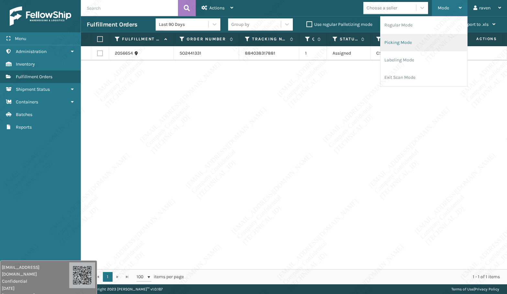
click at [423, 38] on li "Picking Mode" at bounding box center [423, 42] width 87 height 17
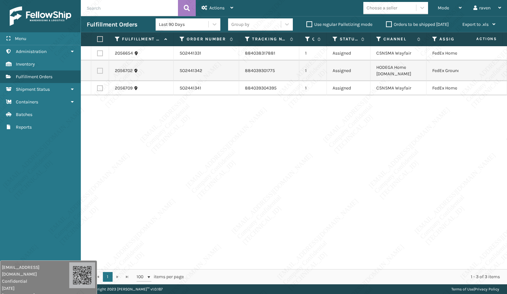
click at [416, 142] on div "2056654 SO2441331 884038317881 1 Assigned CSNSMA Wayfair FedEx Home Delivery 20…" at bounding box center [294, 157] width 426 height 223
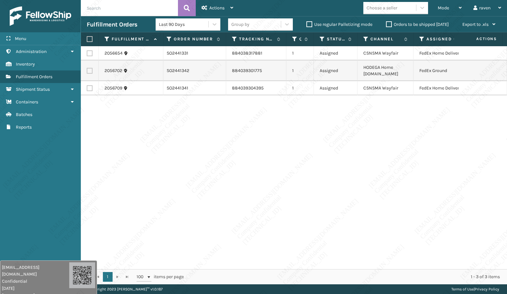
click at [444, 126] on div "2056654 SO2441331 884038317881 1 Assigned CSNSMA Wayfair FedEx Home Delivery 20…" at bounding box center [294, 157] width 426 height 223
drag, startPoint x: 462, startPoint y: 263, endPoint x: 477, endPoint y: 263, distance: 15.2
click at [477, 263] on div "2056654 SO2441331 884038317881 1 Assigned CSNSMA Wayfair FedEx Home Delivery 20…" at bounding box center [294, 157] width 426 height 223
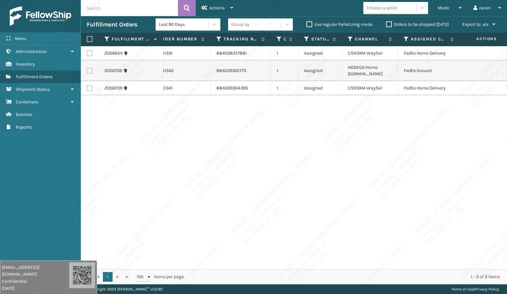
scroll to position [0, 29]
click at [403, 37] on th "Assigned Carrier Service" at bounding box center [428, 39] width 62 height 14
click at [405, 40] on icon at bounding box center [405, 39] width 5 height 6
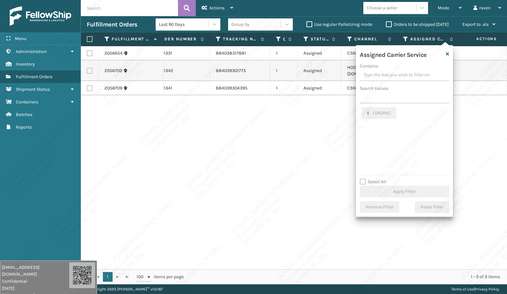
click at [400, 105] on div "Assigned Carrier Service Contains Search Values LOADING Select All Apply Filter…" at bounding box center [404, 131] width 97 height 172
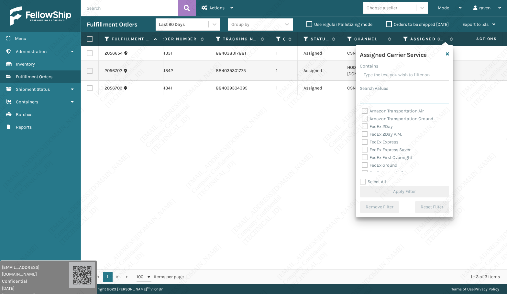
click at [389, 102] on input "Search Values" at bounding box center [404, 98] width 89 height 12
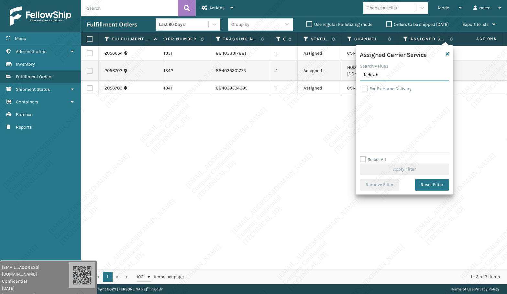
type input "fedex h"
click at [380, 89] on label "FedEx Home Delivery" at bounding box center [387, 88] width 50 height 5
click at [362, 89] on input "FedEx Home Delivery" at bounding box center [362, 87] width 0 height 4
checkbox input "true"
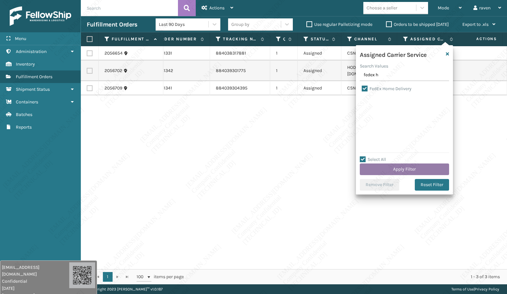
click at [402, 170] on button "Apply Filter" at bounding box center [404, 170] width 89 height 12
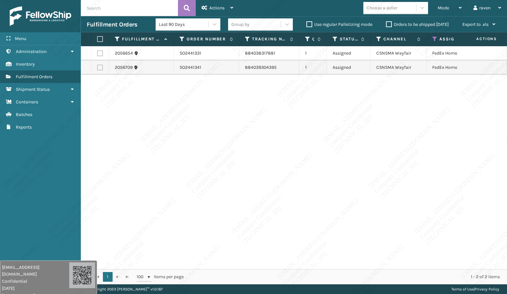
click at [101, 40] on label at bounding box center [99, 39] width 4 height 6
click at [97, 40] on input "checkbox" at bounding box center [97, 39] width 0 height 4
checkbox input "true"
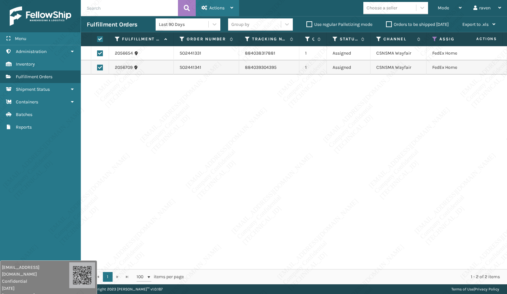
click at [218, 9] on span "Actions" at bounding box center [216, 7] width 15 height 5
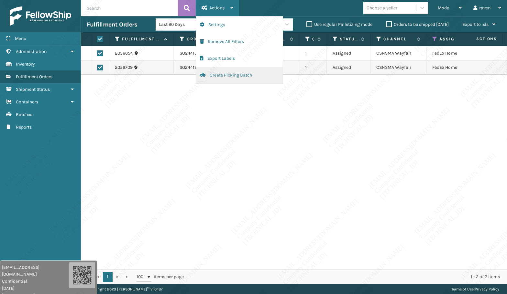
click at [219, 74] on button "Create Picking Batch" at bounding box center [239, 75] width 87 height 17
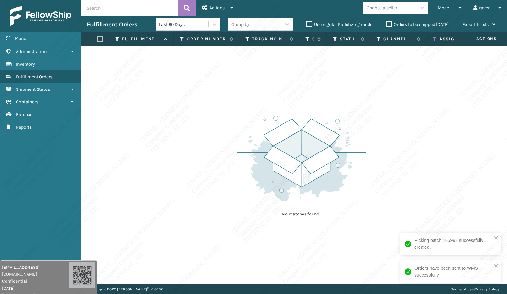
click at [435, 37] on icon at bounding box center [434, 39] width 5 height 6
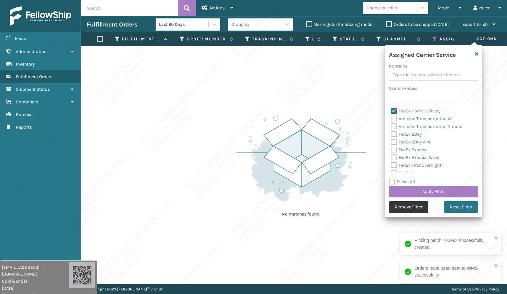
click at [411, 208] on button "Remove Filter" at bounding box center [408, 207] width 39 height 12
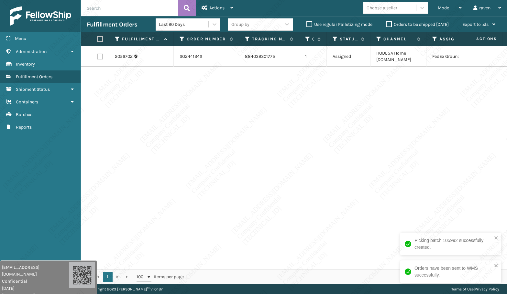
drag, startPoint x: 369, startPoint y: 118, endPoint x: 359, endPoint y: 115, distance: 10.3
click at [368, 118] on div "2056702 SO2441342 884039301775 1 Assigned HODEGA Home [DOMAIN_NAME] FedEx Ground" at bounding box center [294, 157] width 426 height 223
click at [97, 39] on th at bounding box center [100, 39] width 18 height 14
click at [499, 49] on td at bounding box center [482, 56] width 49 height 21
click at [99, 40] on label at bounding box center [99, 39] width 4 height 6
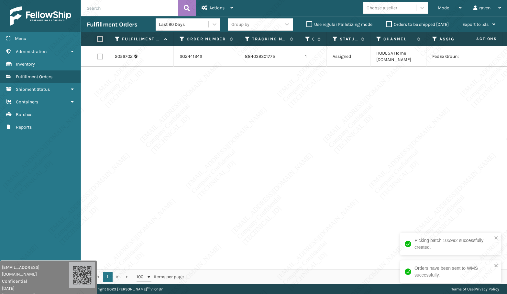
click at [97, 40] on input "checkbox" at bounding box center [97, 39] width 0 height 4
checkbox input "true"
click at [215, 5] on span "Actions" at bounding box center [216, 7] width 15 height 5
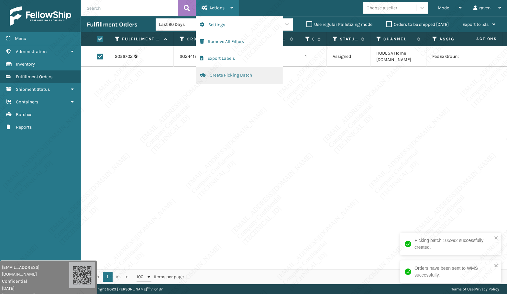
click at [234, 76] on button "Create Picking Batch" at bounding box center [239, 75] width 87 height 17
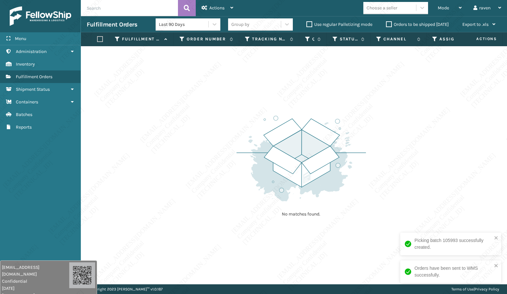
drag, startPoint x: 210, startPoint y: 134, endPoint x: 277, endPoint y: 77, distance: 87.2
click at [212, 134] on div "No matches found." at bounding box center [294, 165] width 426 height 238
click at [447, 8] on span "Mode" at bounding box center [443, 7] width 11 height 5
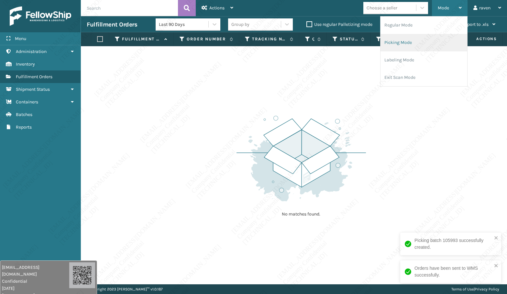
click at [411, 42] on li "Picking Mode" at bounding box center [423, 42] width 87 height 17
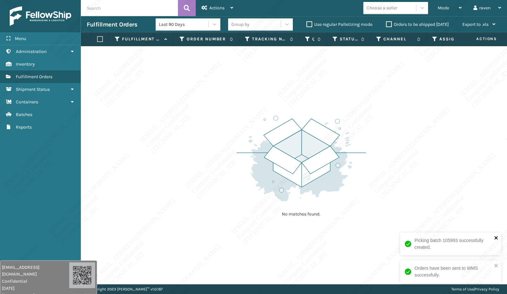
click at [497, 236] on icon "close" at bounding box center [496, 237] width 5 height 5
click at [498, 263] on icon "close" at bounding box center [496, 265] width 5 height 5
click at [433, 226] on div "No matches found." at bounding box center [294, 165] width 426 height 238
click at [304, 93] on div "No matches found." at bounding box center [294, 165] width 426 height 238
click at [362, 235] on div "No matches found." at bounding box center [294, 165] width 426 height 238
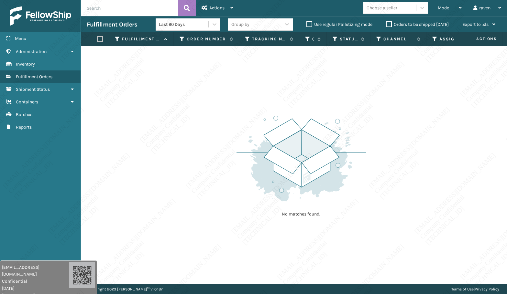
click at [245, 155] on img at bounding box center [300, 159] width 129 height 90
click at [128, 7] on input "text" at bounding box center [129, 8] width 97 height 16
paste input "SO2440561"
type input "SO2440561"
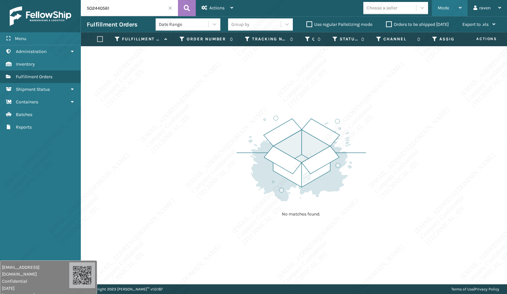
click at [438, 8] on span "Mode" at bounding box center [443, 7] width 11 height 5
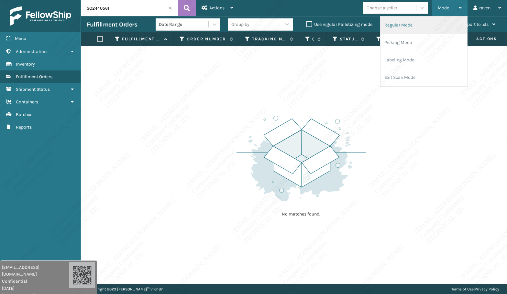
click at [422, 27] on li "Regular Mode" at bounding box center [423, 24] width 87 height 17
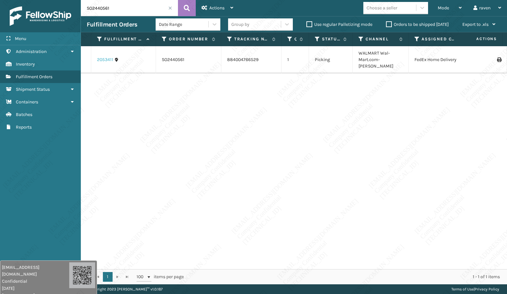
click at [103, 57] on link "2053411" at bounding box center [105, 60] width 16 height 6
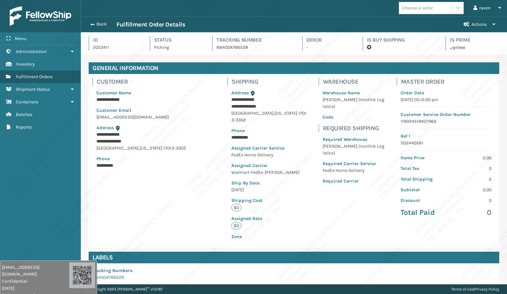
scroll to position [16, 426]
click at [93, 22] on span "button" at bounding box center [92, 24] width 4 height 5
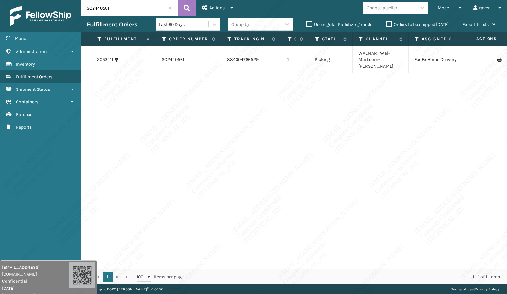
click at [171, 8] on span at bounding box center [170, 8] width 4 height 4
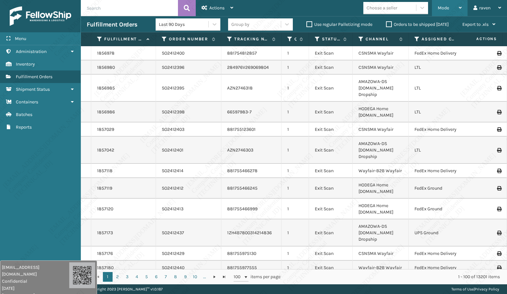
click at [443, 7] on span "Mode" at bounding box center [443, 7] width 11 height 5
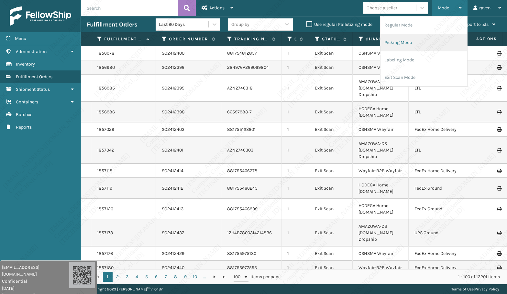
click at [412, 38] on li "Picking Mode" at bounding box center [423, 42] width 87 height 17
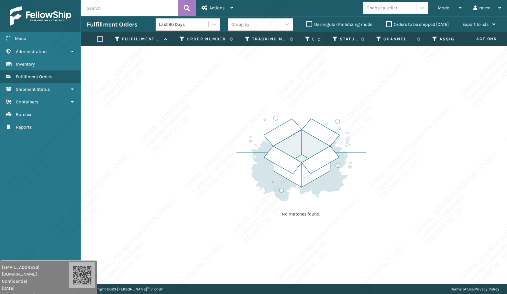
click at [260, 138] on img at bounding box center [300, 159] width 129 height 90
click at [457, 8] on div "Mode" at bounding box center [450, 8] width 24 height 16
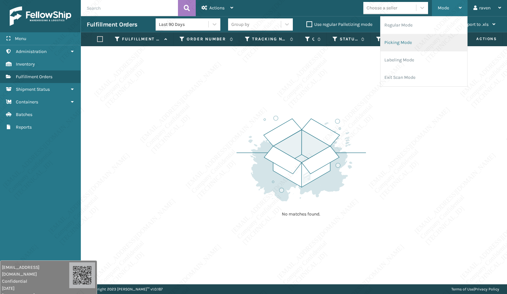
click at [411, 38] on li "Picking Mode" at bounding box center [423, 42] width 87 height 17
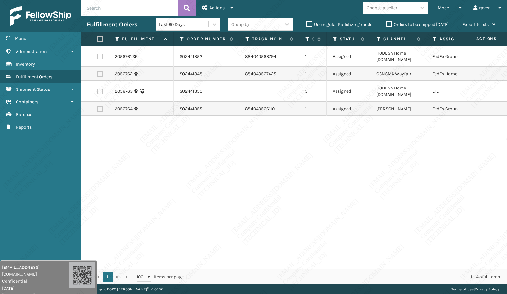
click at [100, 39] on label at bounding box center [99, 39] width 4 height 6
click at [97, 39] on input "checkbox" at bounding box center [97, 39] width 0 height 4
checkbox input "true"
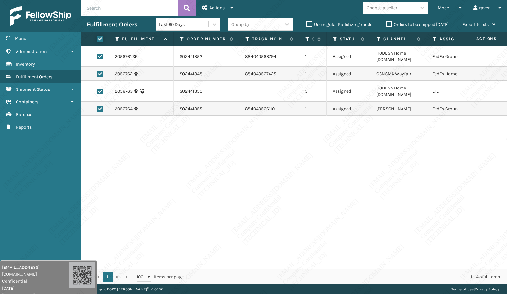
checkbox input "true"
click at [100, 40] on label at bounding box center [99, 39] width 4 height 6
click at [97, 40] on input "checkbox" at bounding box center [97, 39] width 0 height 4
checkbox input "false"
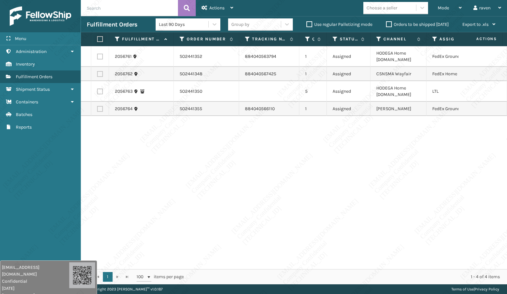
checkbox input "false"
click at [216, 9] on span "Actions" at bounding box center [216, 7] width 15 height 5
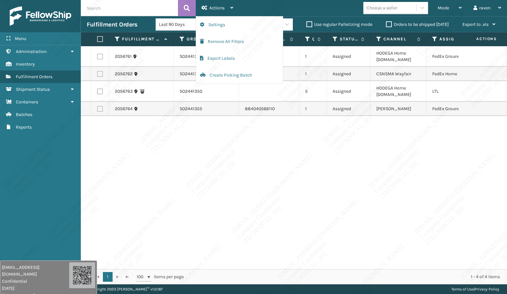
click at [130, 164] on div "2056761 SO2441352 884040563794 1 Assigned HODEGA Home [DOMAIN_NAME] FedEx Groun…" at bounding box center [294, 157] width 426 height 223
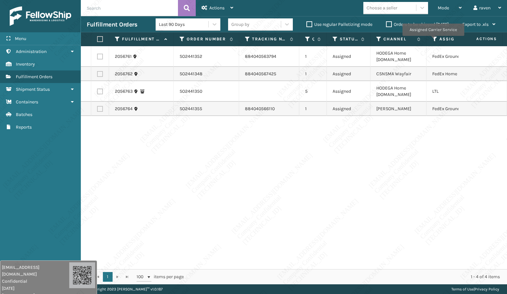
click at [434, 38] on icon at bounding box center [434, 39] width 5 height 6
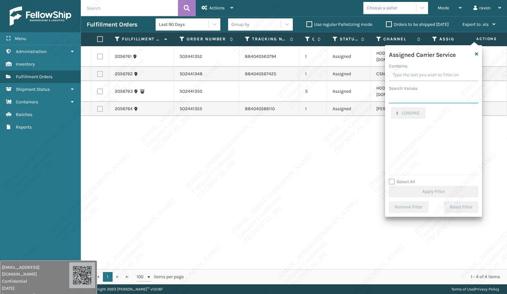
click at [414, 98] on input "Search Values" at bounding box center [433, 98] width 89 height 12
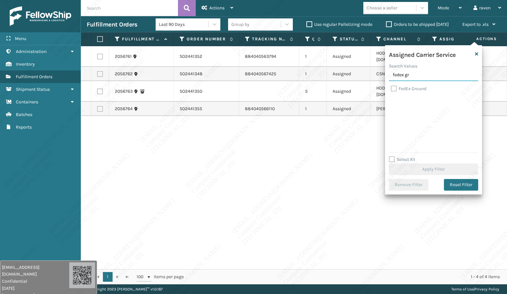
type input "fedex gr"
click at [394, 89] on label "FedEx Ground" at bounding box center [409, 88] width 36 height 5
click at [391, 89] on input "FedEx Ground" at bounding box center [391, 87] width 0 height 4
checkbox input "true"
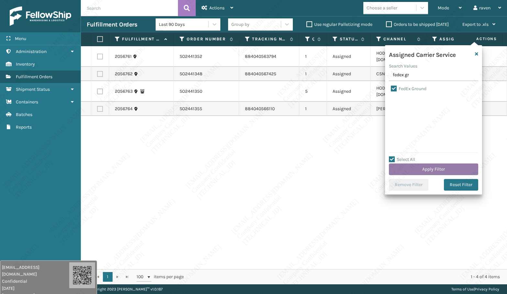
click at [449, 171] on button "Apply Filter" at bounding box center [433, 170] width 89 height 12
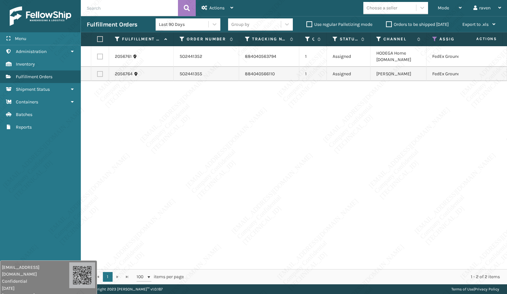
click at [101, 37] on label at bounding box center [99, 39] width 4 height 6
click at [97, 37] on input "checkbox" at bounding box center [97, 39] width 0 height 4
checkbox input "true"
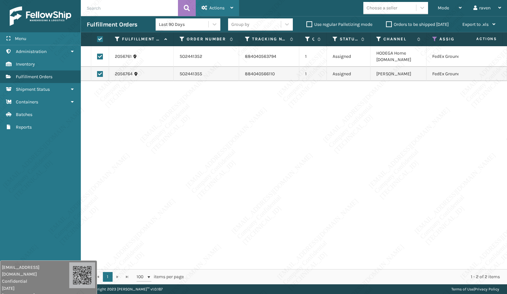
click at [232, 5] on icon at bounding box center [231, 7] width 3 height 5
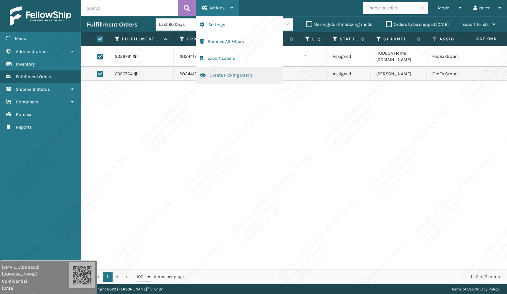
click at [215, 71] on button "Create Picking Batch" at bounding box center [239, 75] width 87 height 17
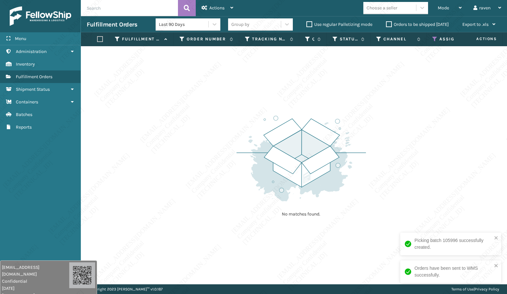
click at [434, 39] on icon at bounding box center [434, 39] width 5 height 6
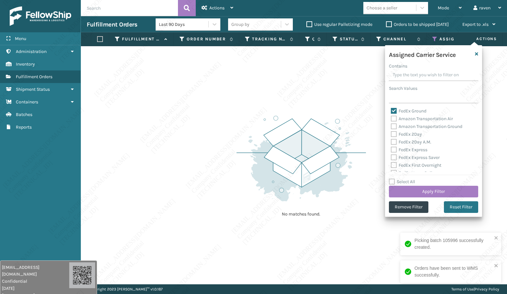
click at [418, 111] on label "FedEx Ground" at bounding box center [409, 110] width 36 height 5
click at [391, 111] on input "FedEx Ground" at bounding box center [391, 109] width 0 height 4
checkbox input "false"
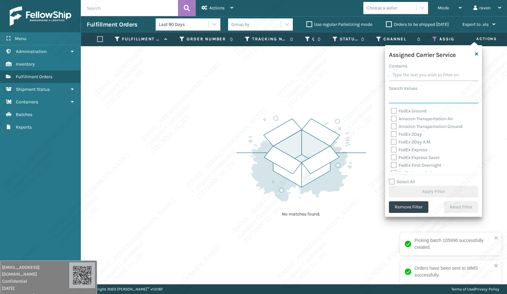
click at [411, 97] on input "Search Values" at bounding box center [433, 98] width 89 height 12
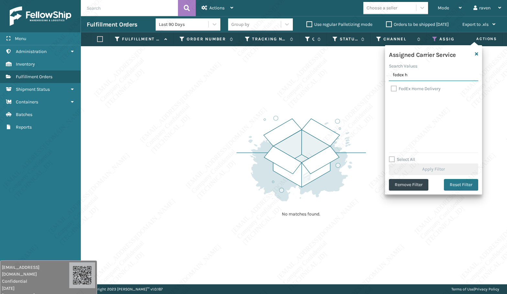
type input "fedex h"
click at [409, 89] on label "FedEx Home Delivery" at bounding box center [416, 88] width 50 height 5
click at [391, 89] on input "FedEx Home Delivery" at bounding box center [391, 87] width 0 height 4
checkbox input "true"
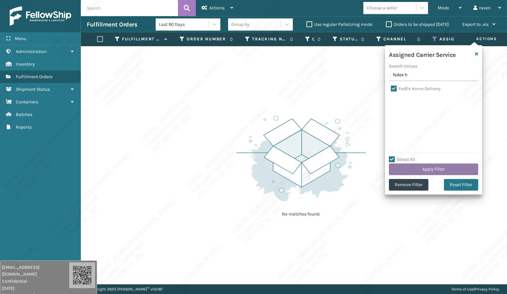
click at [431, 166] on button "Apply Filter" at bounding box center [433, 170] width 89 height 12
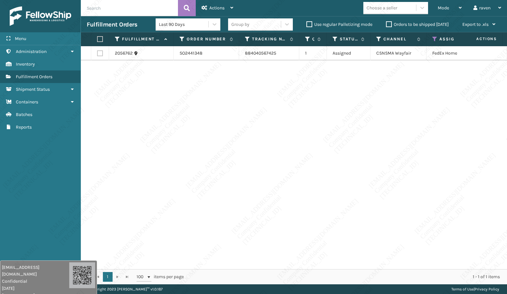
click at [101, 39] on label at bounding box center [99, 39] width 4 height 6
click at [97, 39] on input "checkbox" at bounding box center [97, 39] width 0 height 4
checkbox input "true"
click at [216, 9] on span "Actions" at bounding box center [216, 7] width 15 height 5
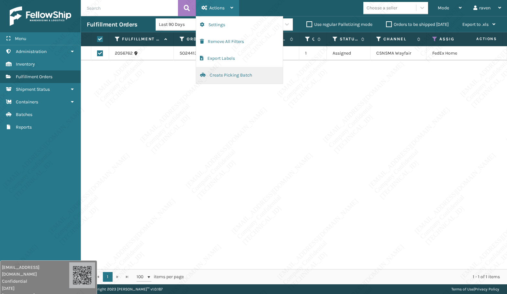
click at [210, 77] on button "Create Picking Batch" at bounding box center [239, 75] width 87 height 17
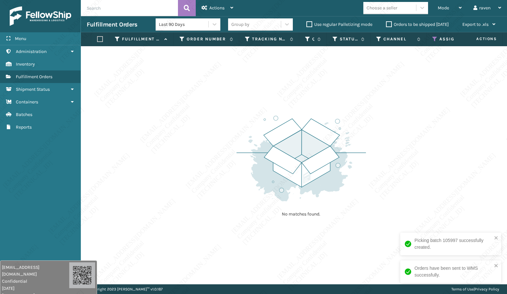
click at [434, 39] on icon at bounding box center [434, 39] width 5 height 6
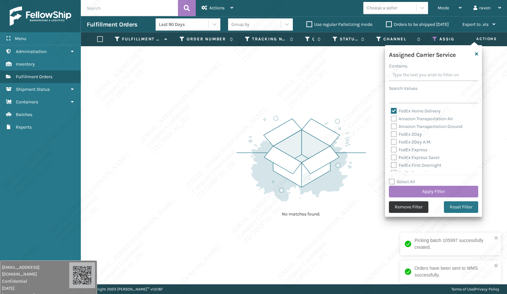
click at [404, 209] on button "Remove Filter" at bounding box center [408, 207] width 39 height 12
